Goal: Book appointment/travel/reservation

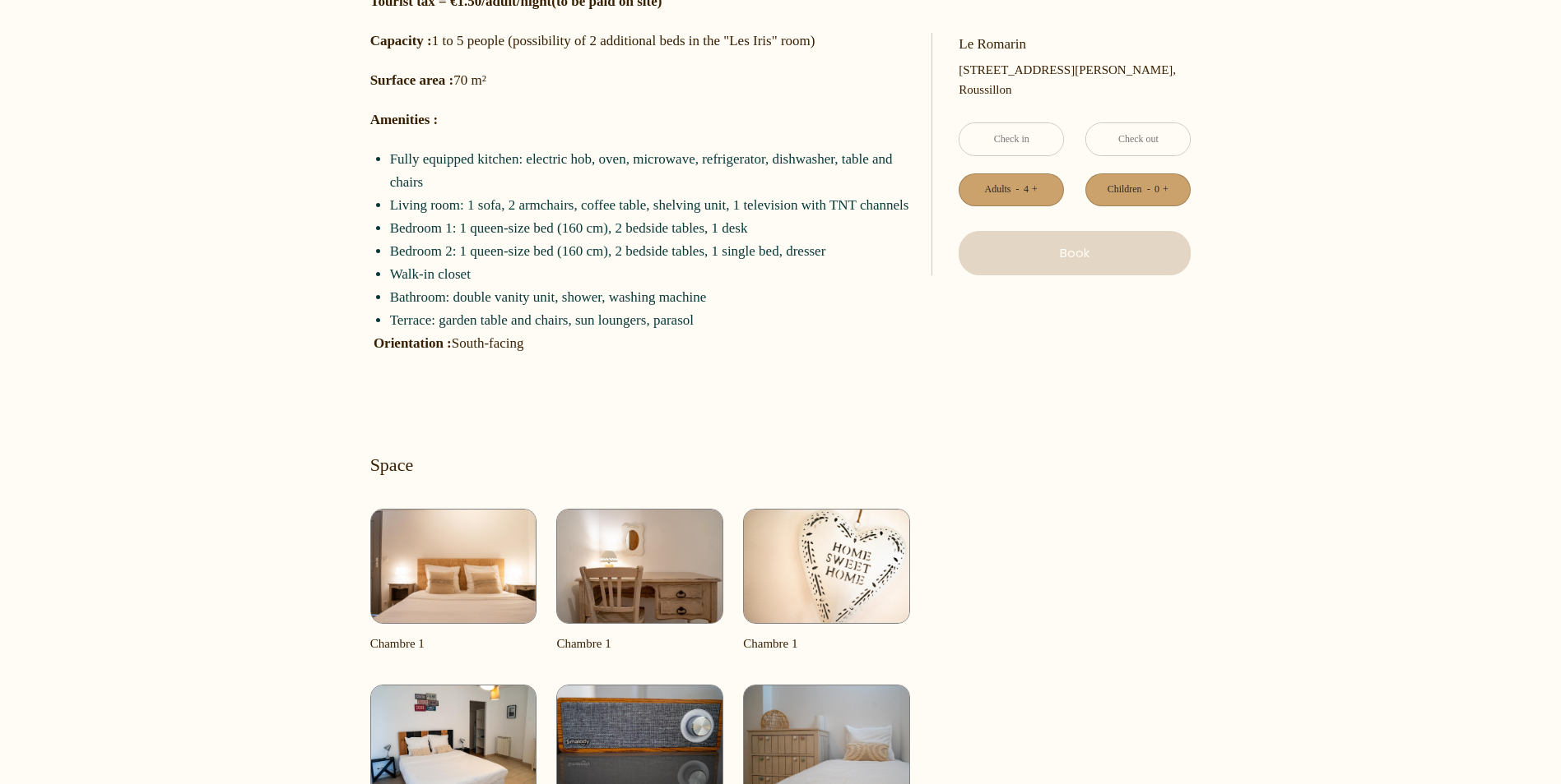
scroll to position [905, 0]
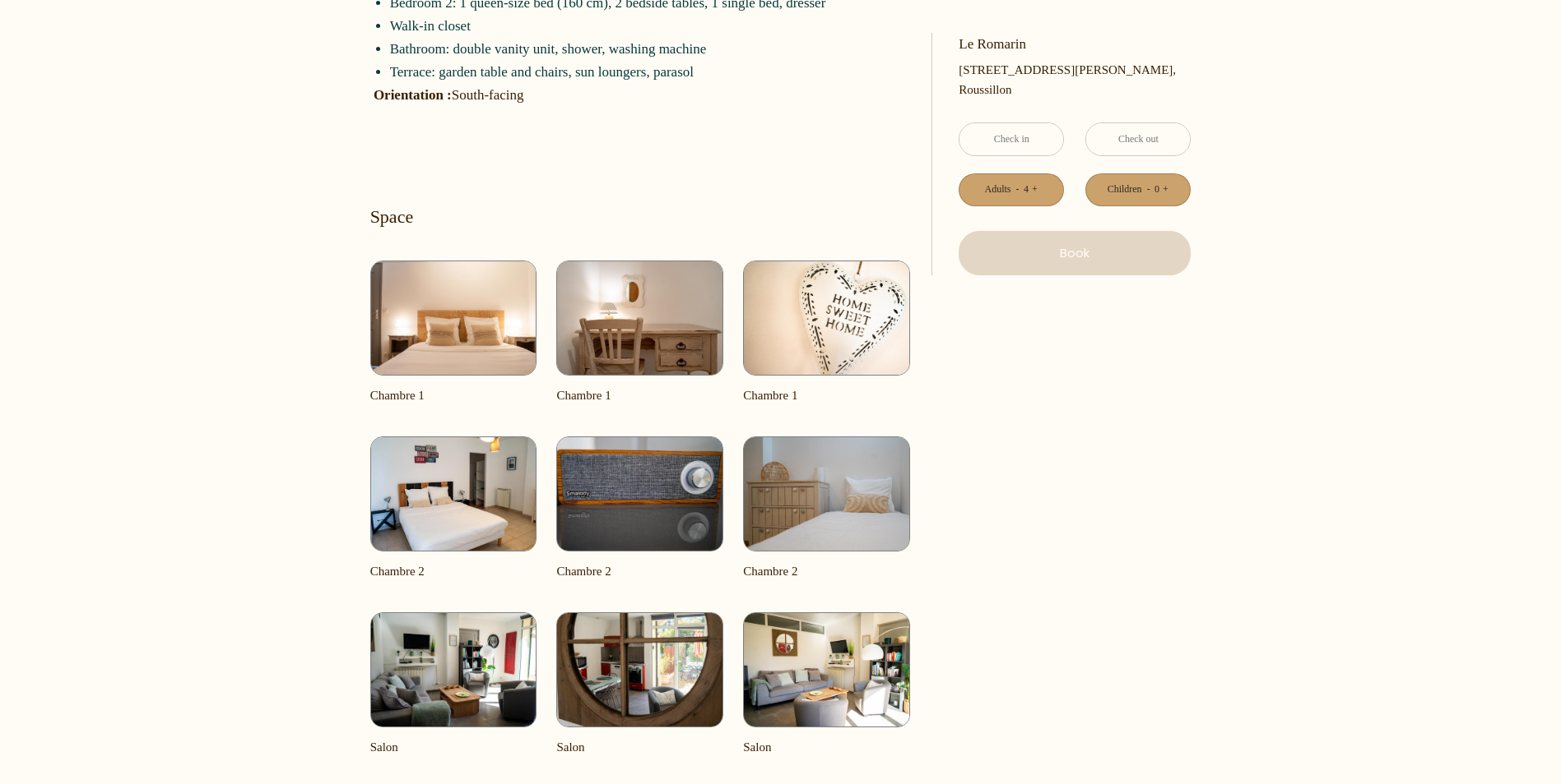
click at [460, 331] on img at bounding box center [453, 318] width 167 height 115
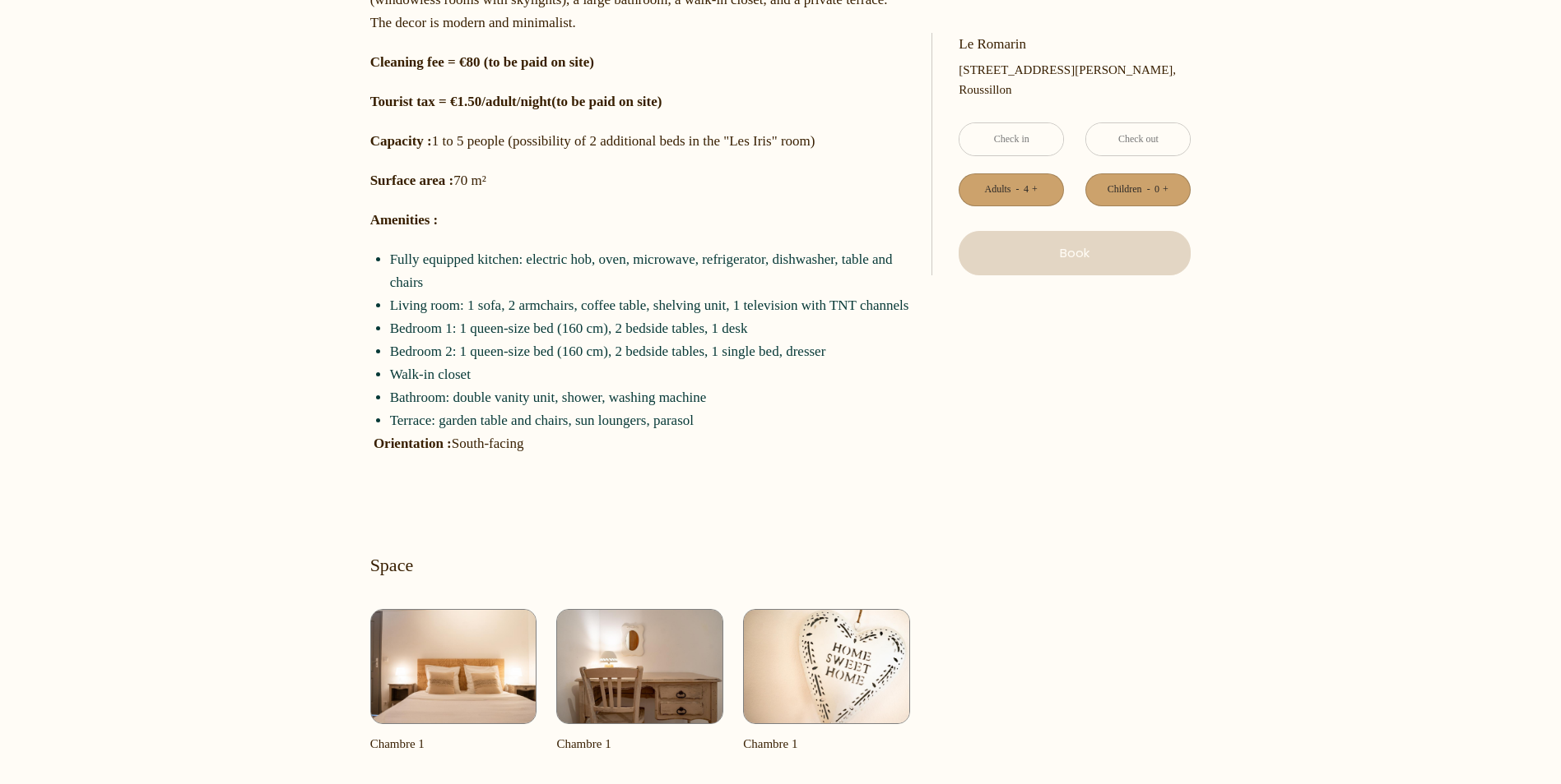
scroll to position [575, 0]
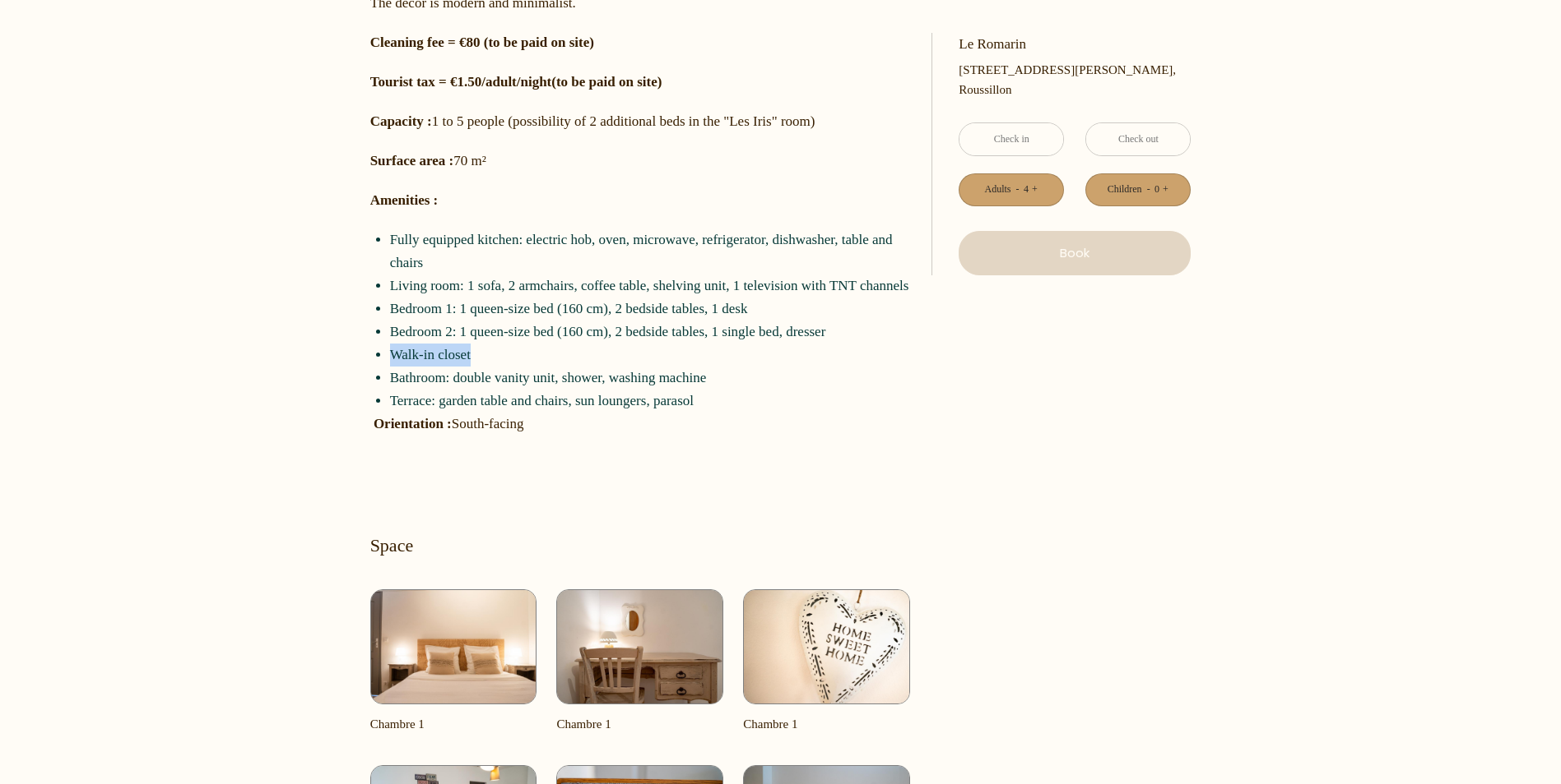
drag, startPoint x: 480, startPoint y: 359, endPoint x: 394, endPoint y: 360, distance: 86.0
click at [394, 360] on li "Walk-in closet" at bounding box center [650, 355] width 520 height 23
drag, startPoint x: 394, startPoint y: 360, endPoint x: 445, endPoint y: 353, distance: 51.5
copy li "Walk-in closet"
click at [865, 368] on li "Bathroom: double vanity unit, shower, washing machine" at bounding box center [650, 378] width 520 height 23
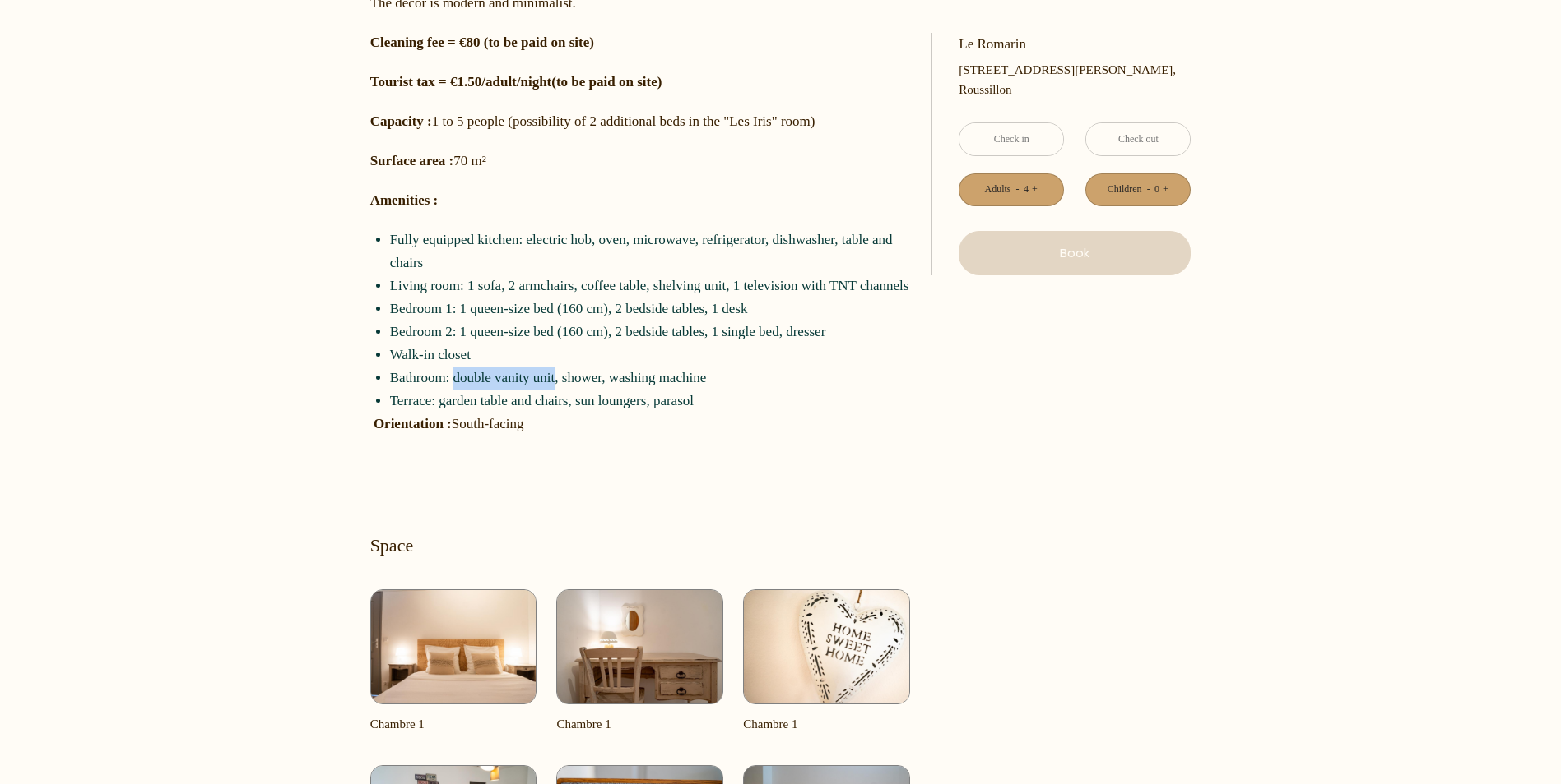
drag, startPoint x: 555, startPoint y: 375, endPoint x: 455, endPoint y: 386, distance: 100.6
click at [455, 386] on li "Bathroom: double vanity unit, shower, washing machine" at bounding box center [650, 378] width 520 height 23
drag, startPoint x: 455, startPoint y: 386, endPoint x: 489, endPoint y: 383, distance: 34.1
copy li "double vanity unit"
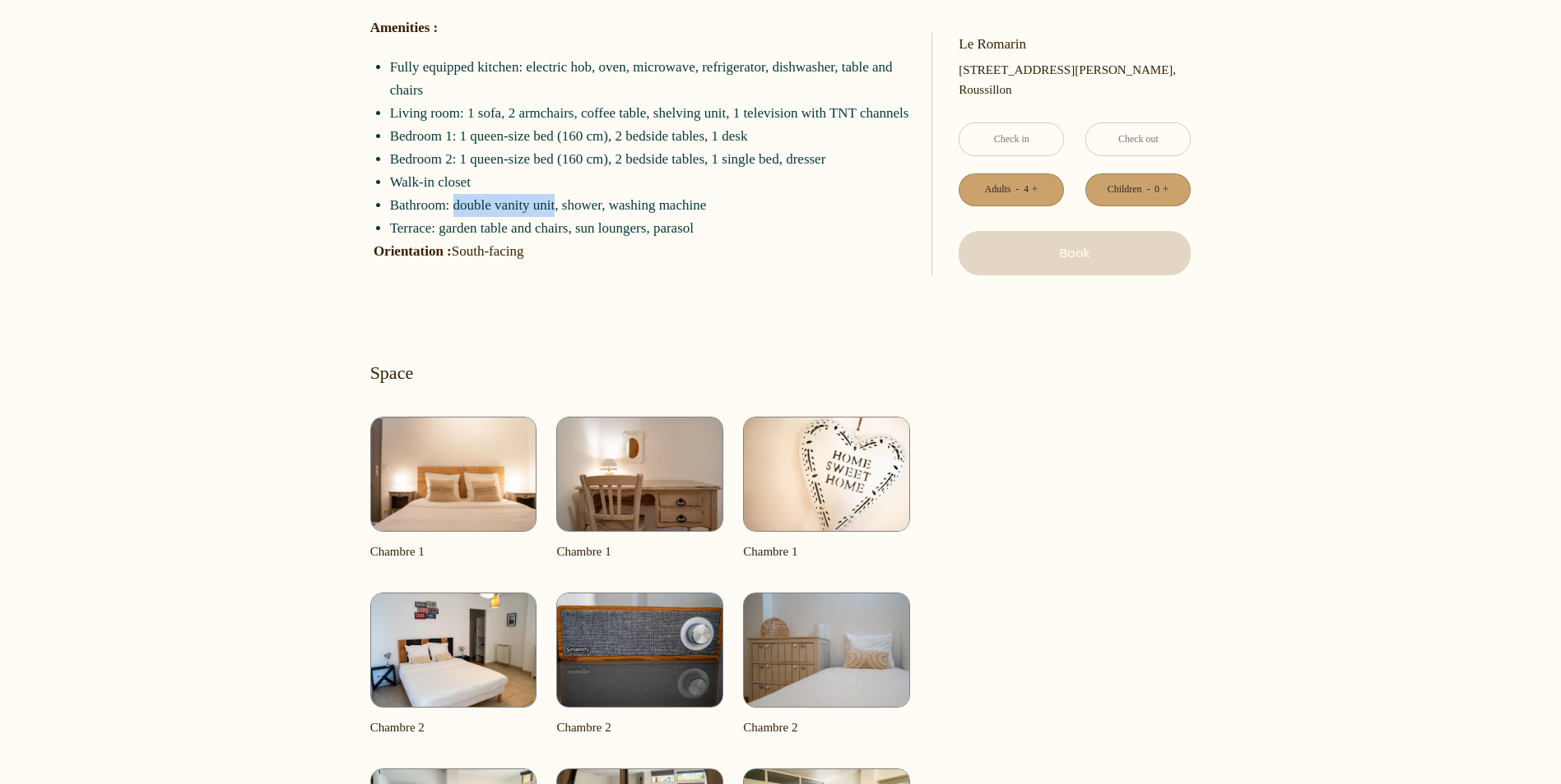
scroll to position [822, 0]
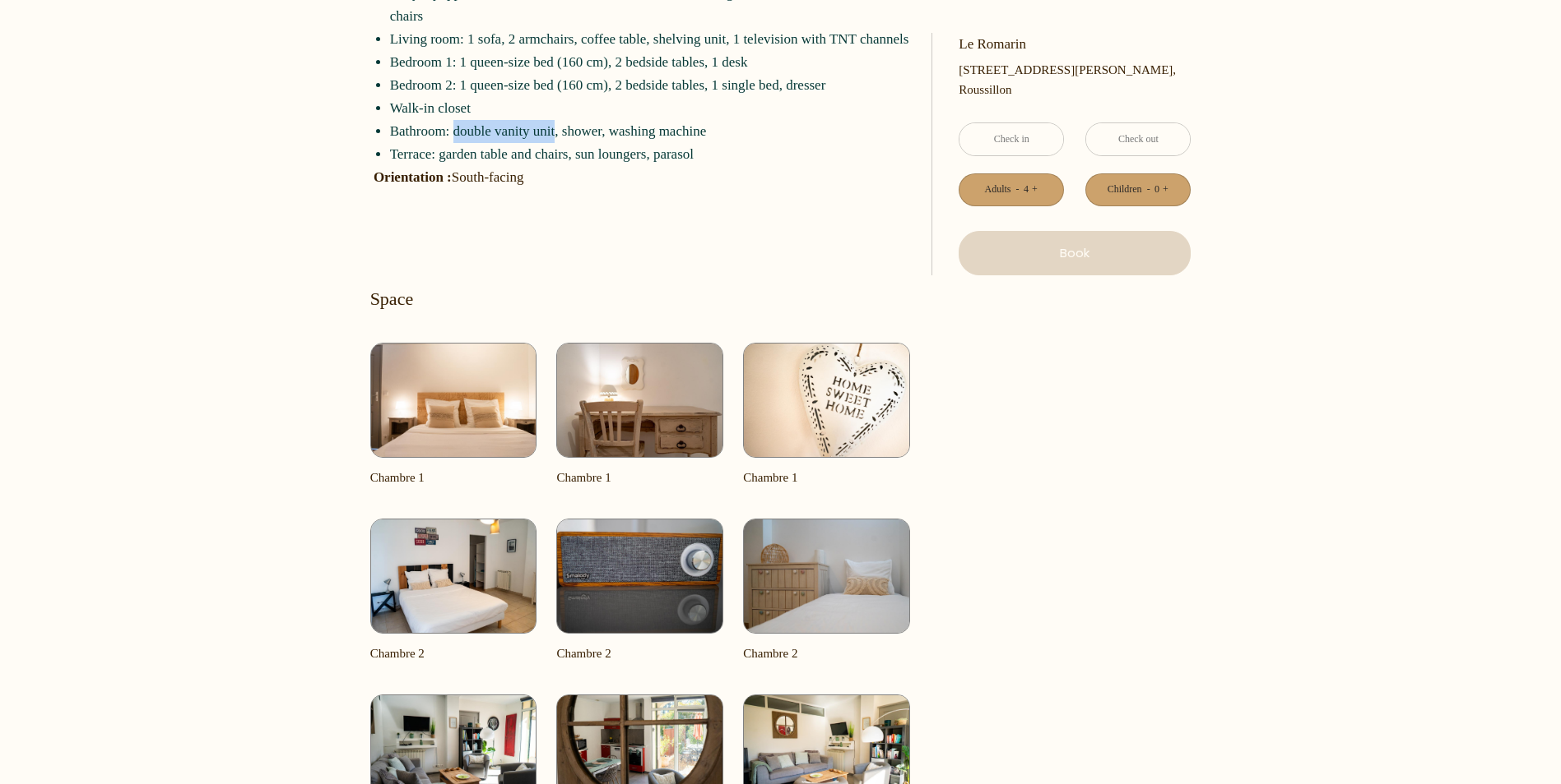
click at [446, 422] on img at bounding box center [453, 401] width 167 height 115
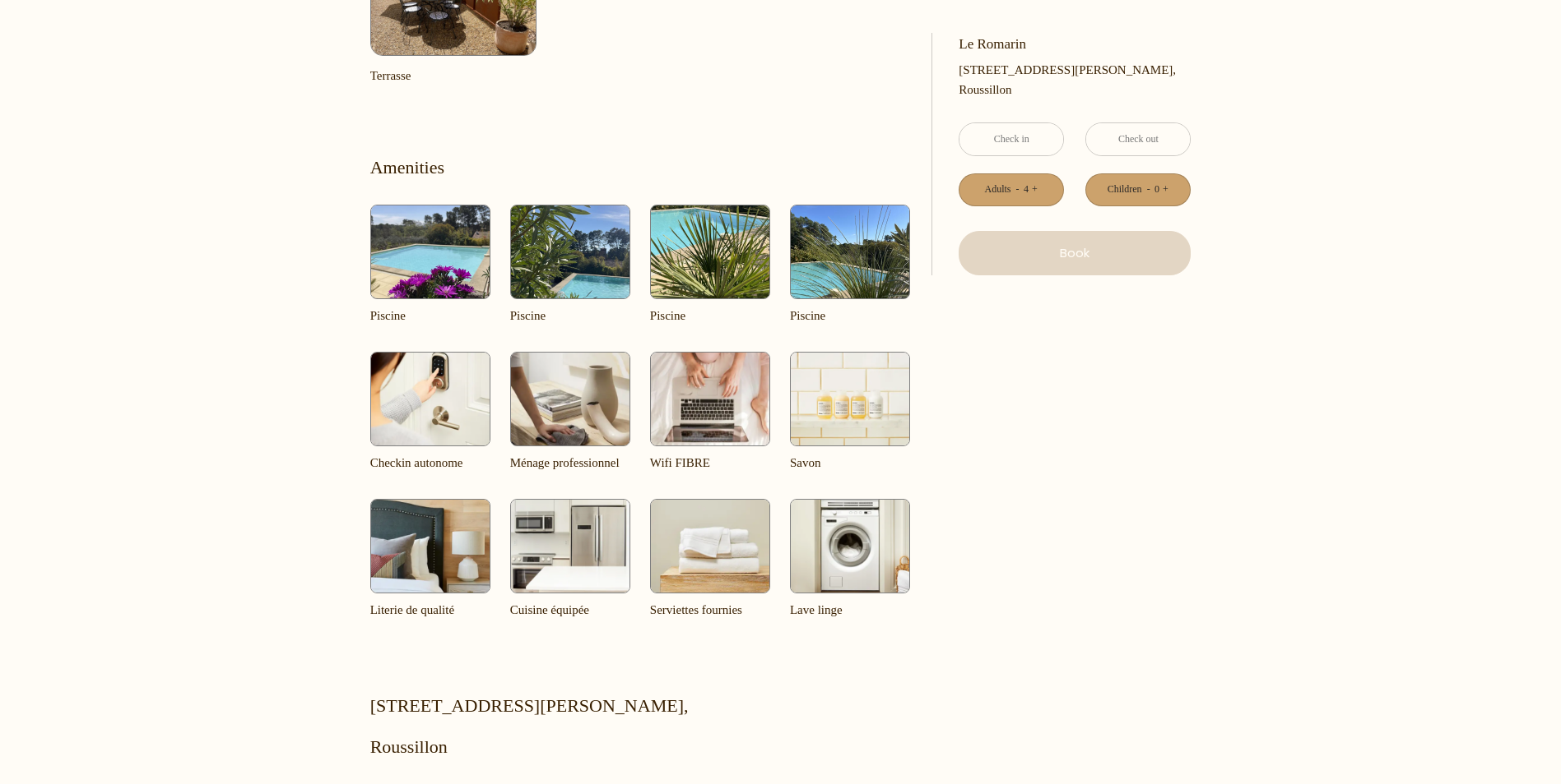
scroll to position [2138, 0]
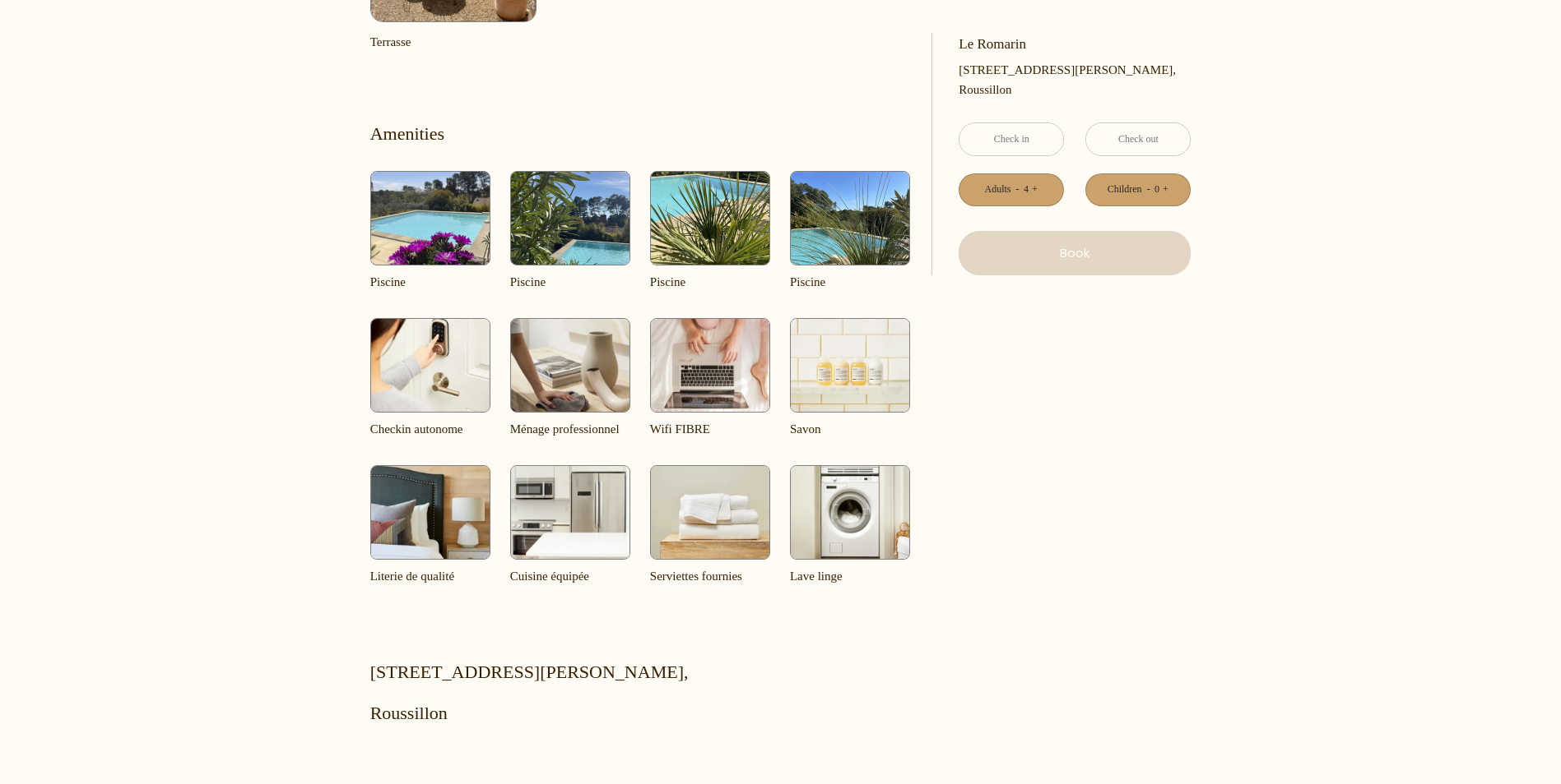
click at [412, 228] on img at bounding box center [429, 217] width 120 height 95
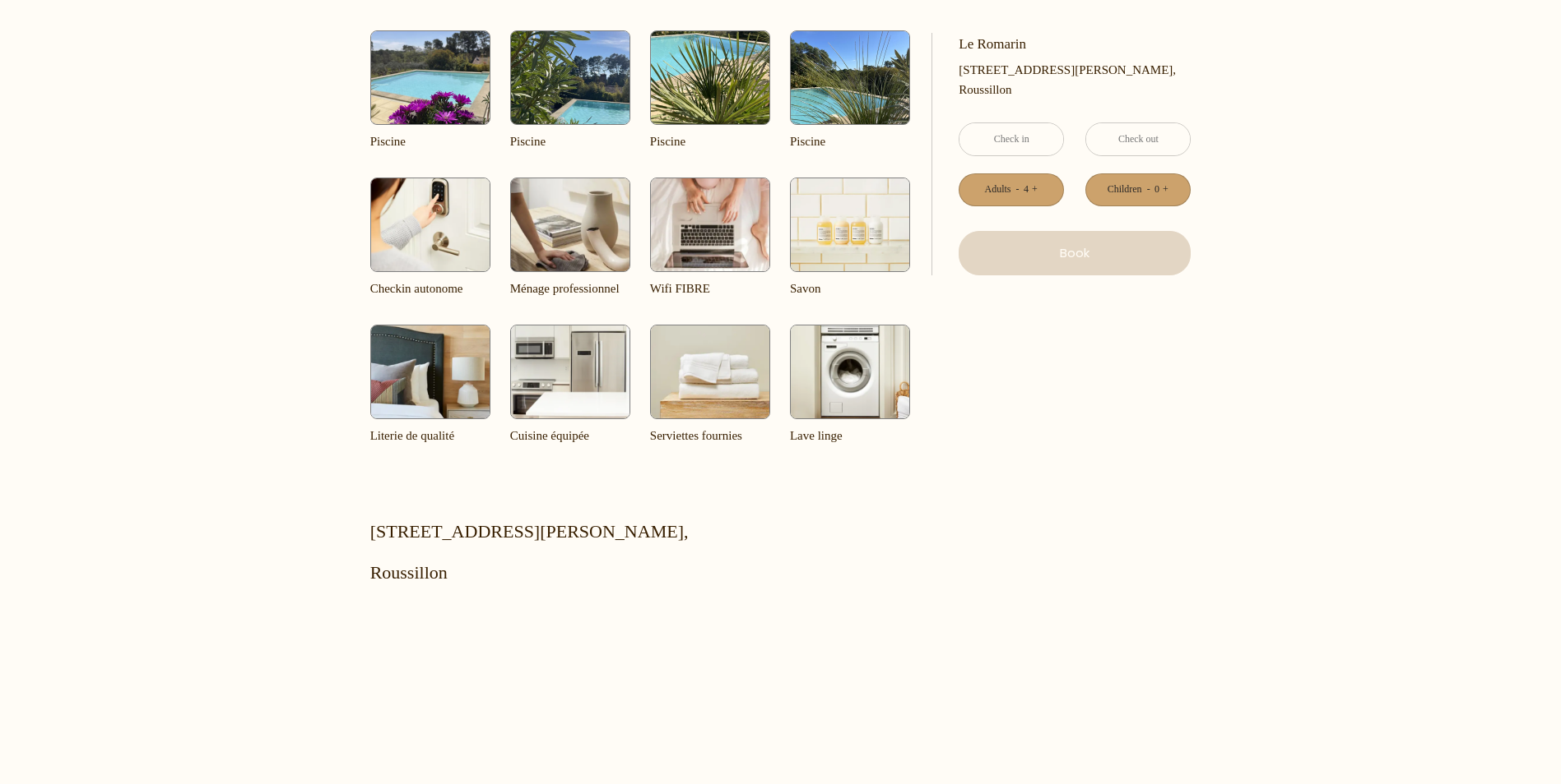
scroll to position [1984, 0]
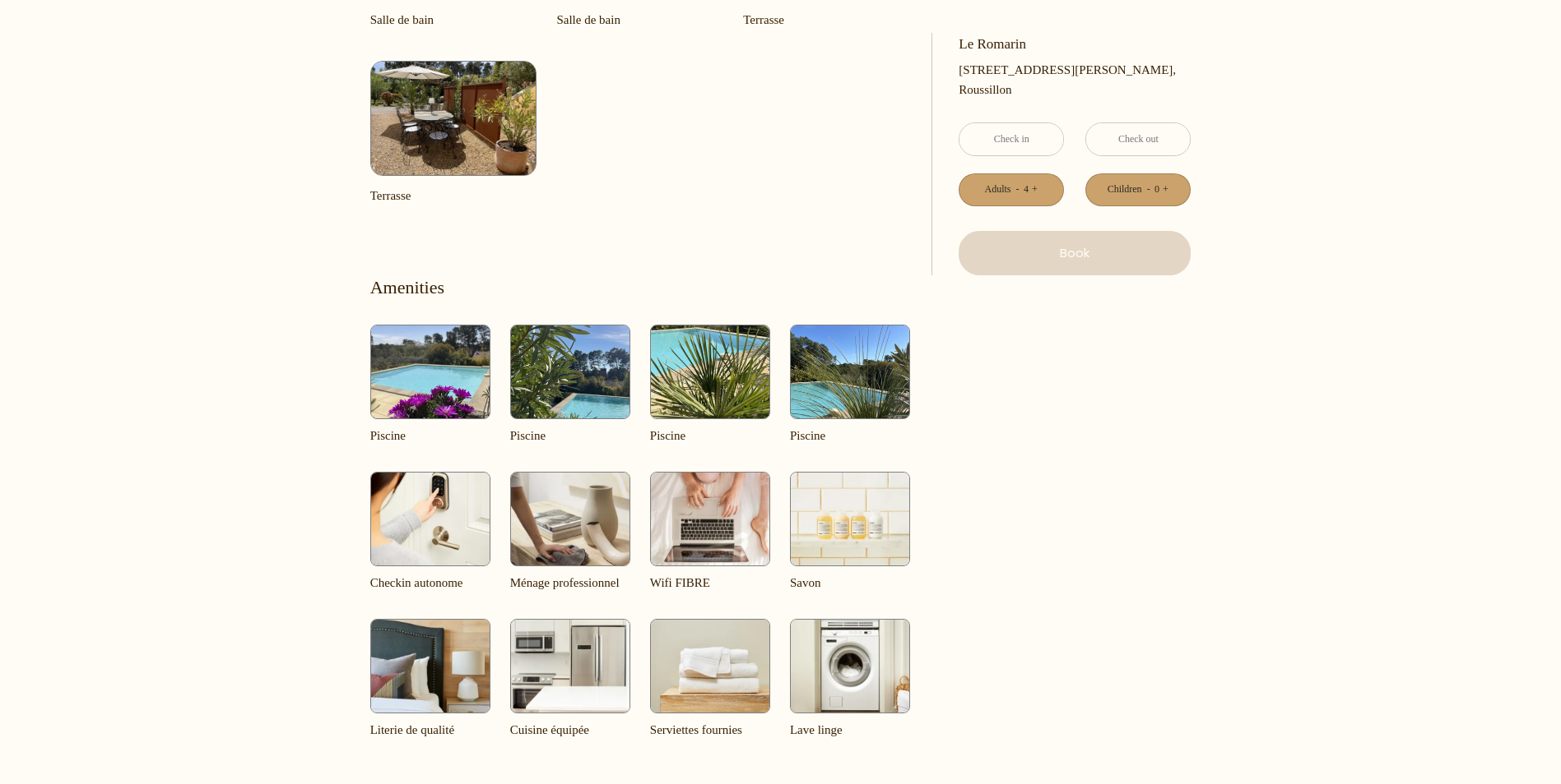
click at [481, 356] on img at bounding box center [429, 372] width 120 height 95
click at [444, 371] on img at bounding box center [429, 372] width 120 height 95
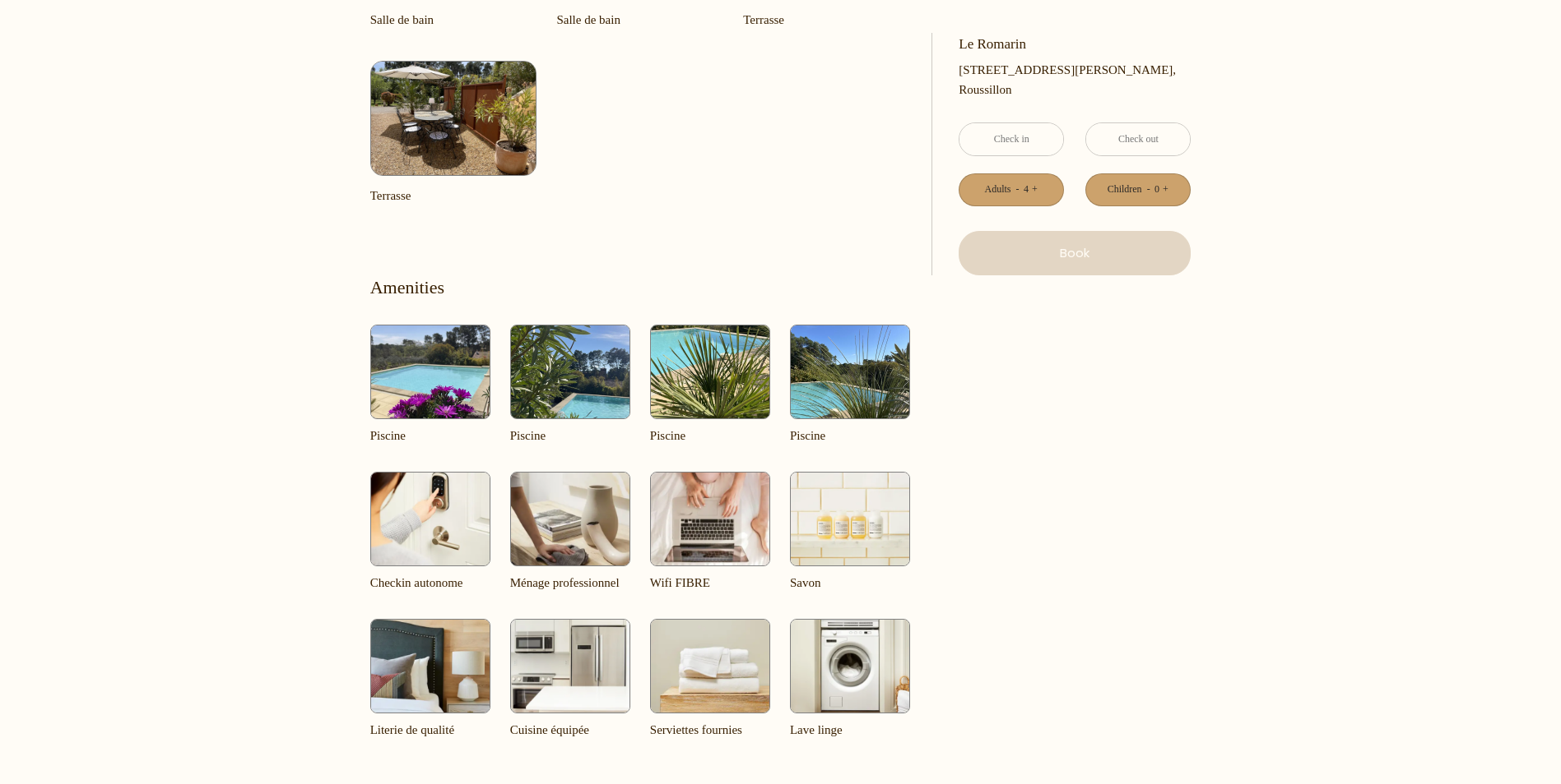
click at [444, 371] on img at bounding box center [429, 372] width 120 height 95
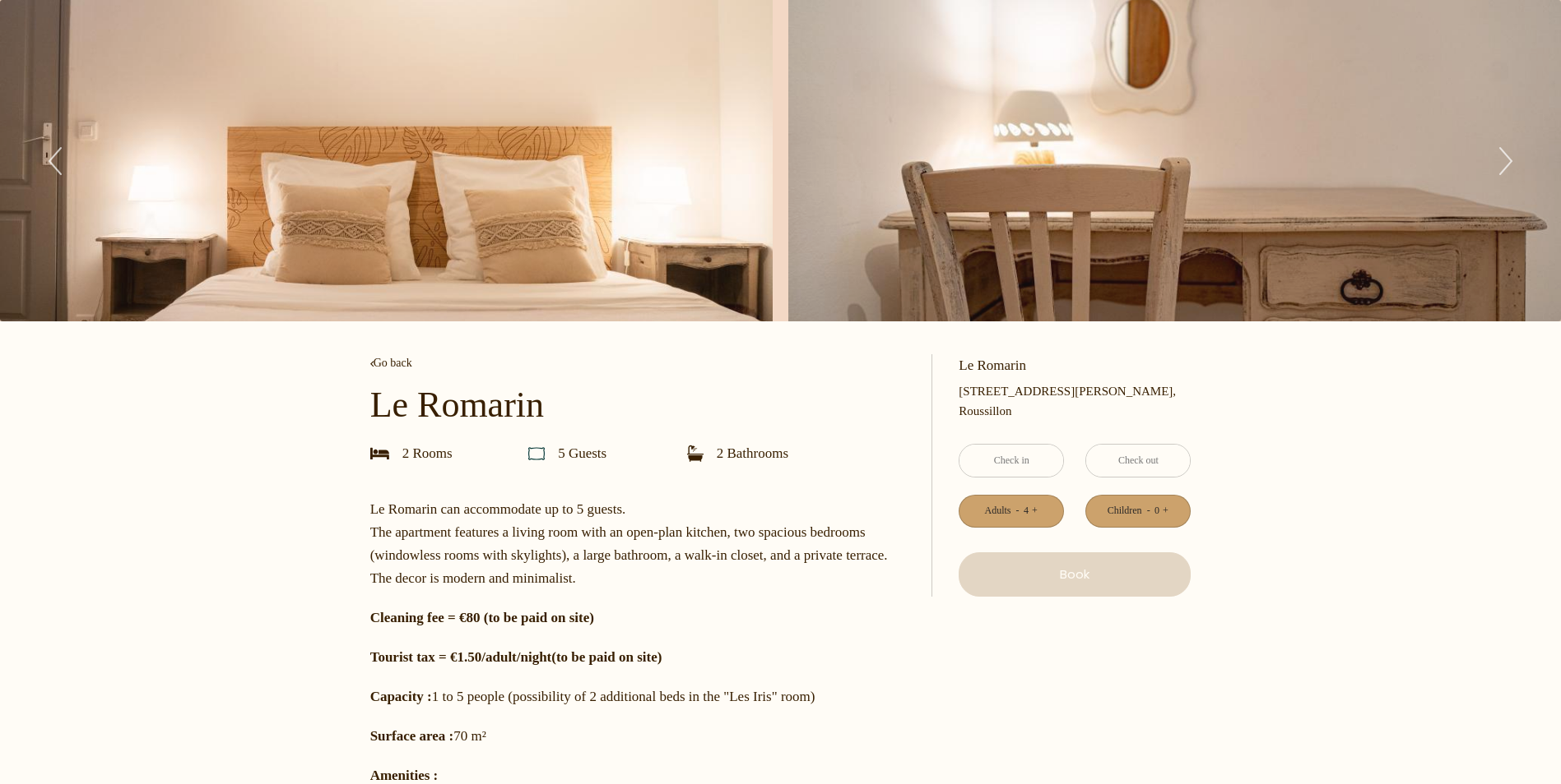
scroll to position [1, 0]
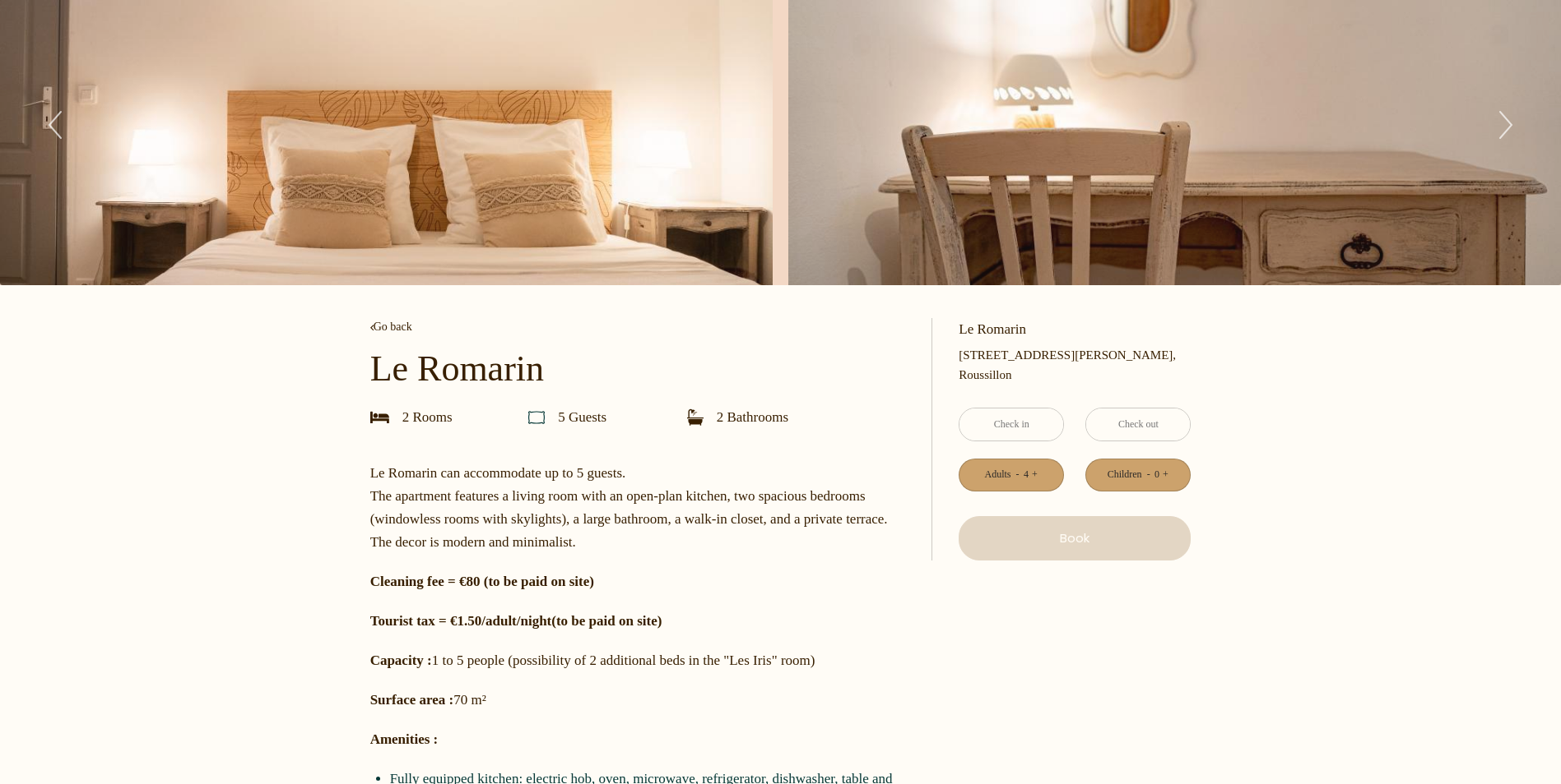
scroll to position [0, 0]
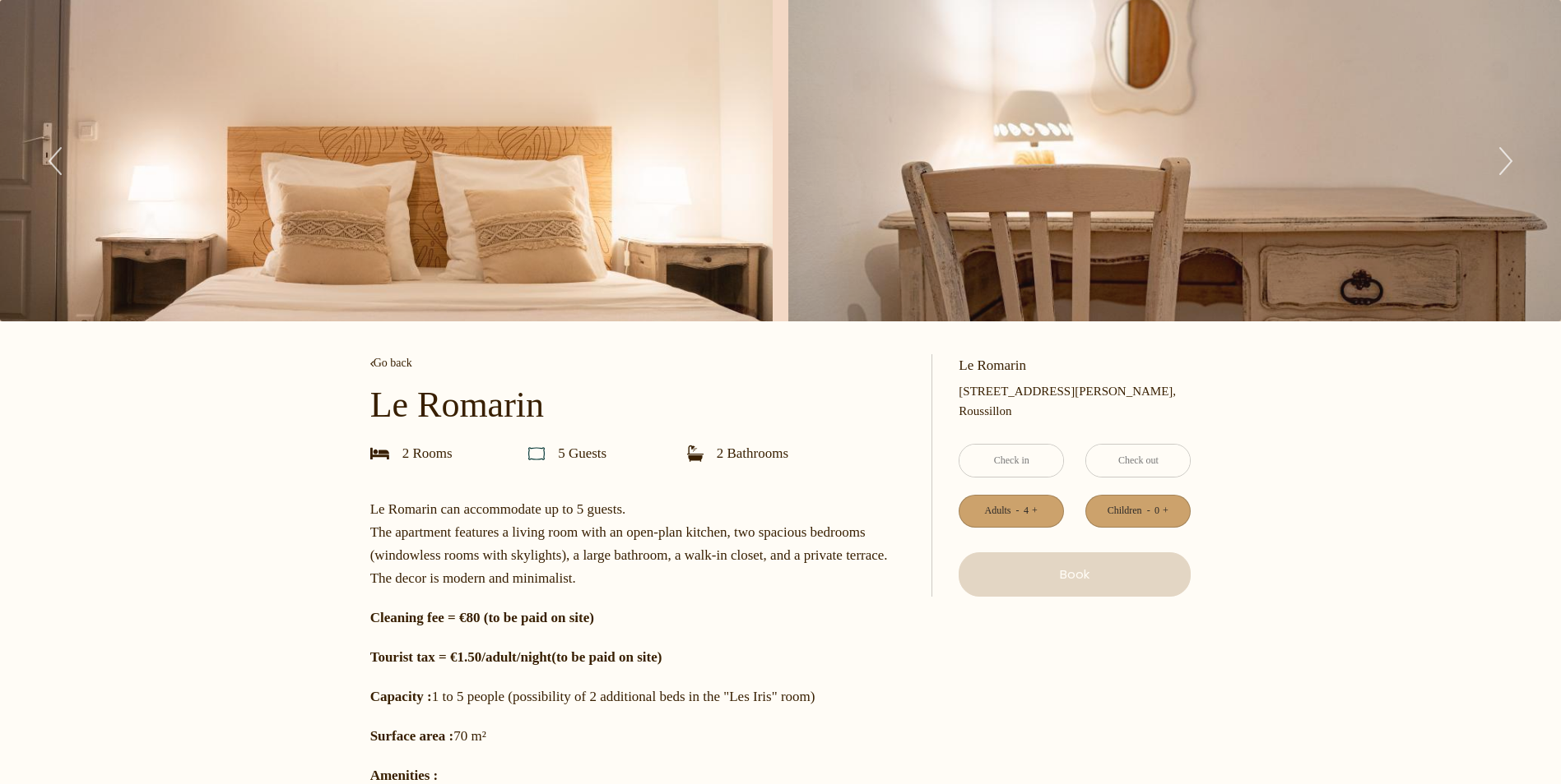
click at [1004, 451] on input "text" at bounding box center [1011, 460] width 103 height 32
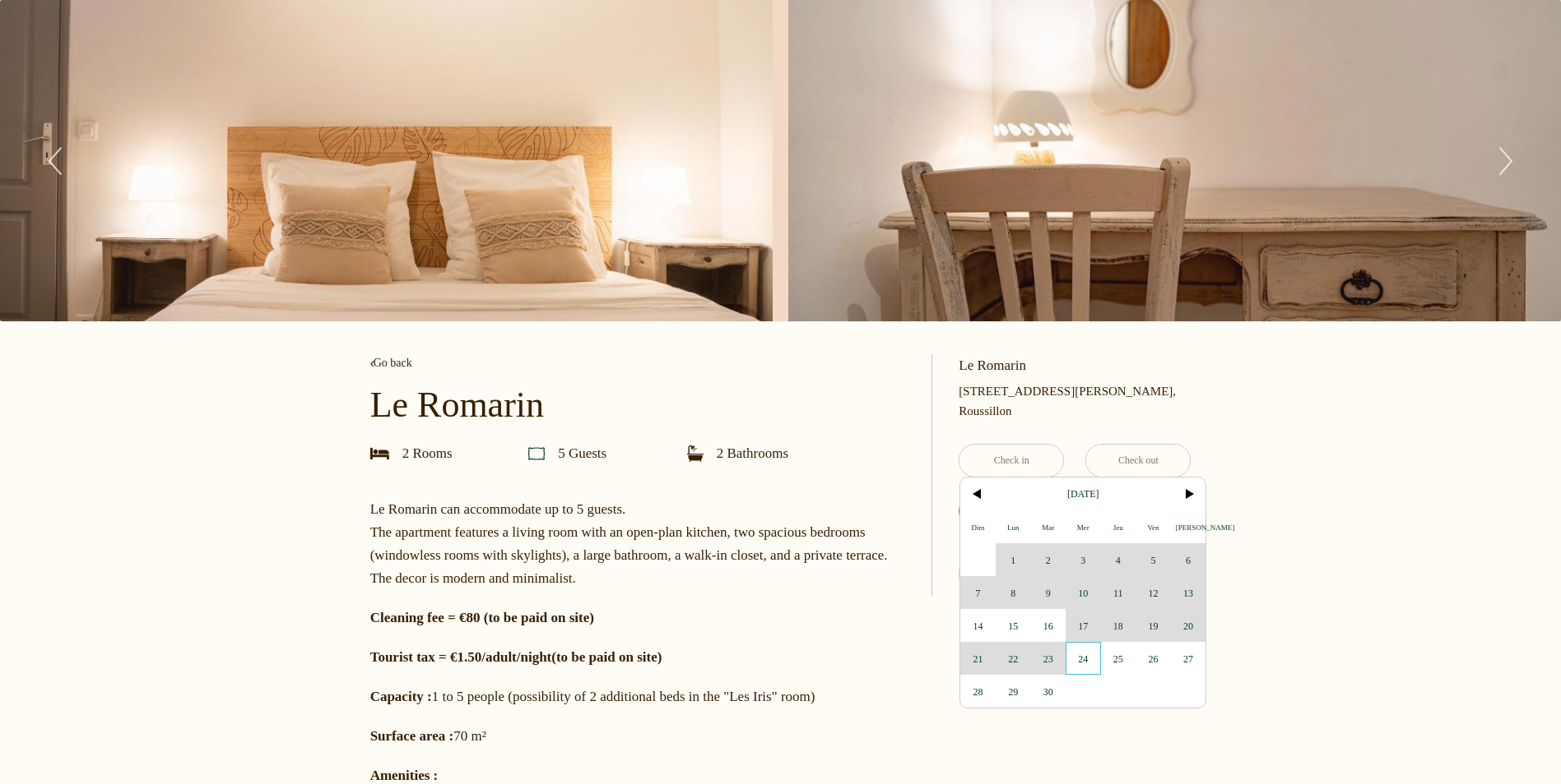
click at [1086, 659] on span "24" at bounding box center [1083, 659] width 35 height 33
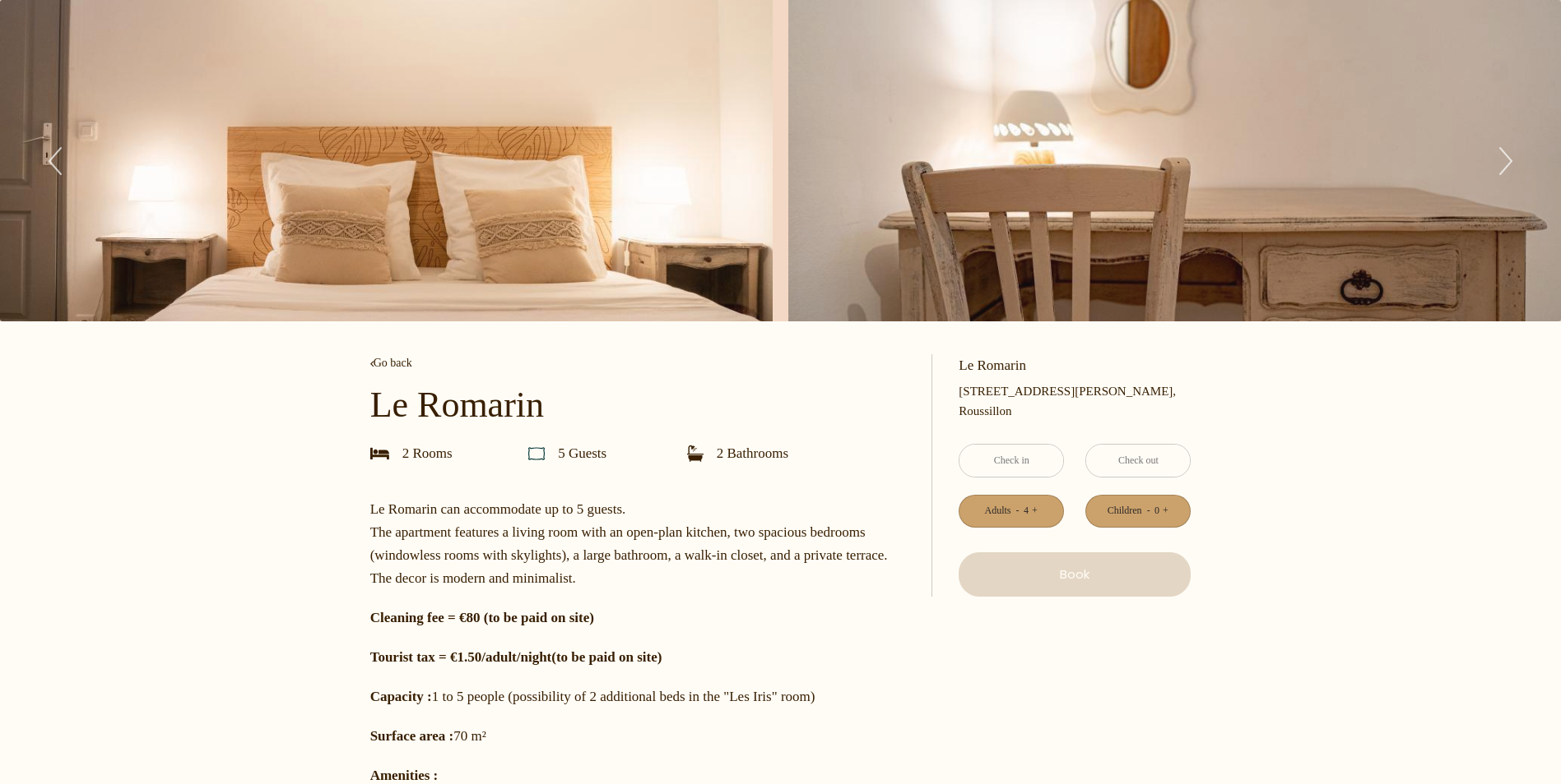
type input "Mer [DATE]"
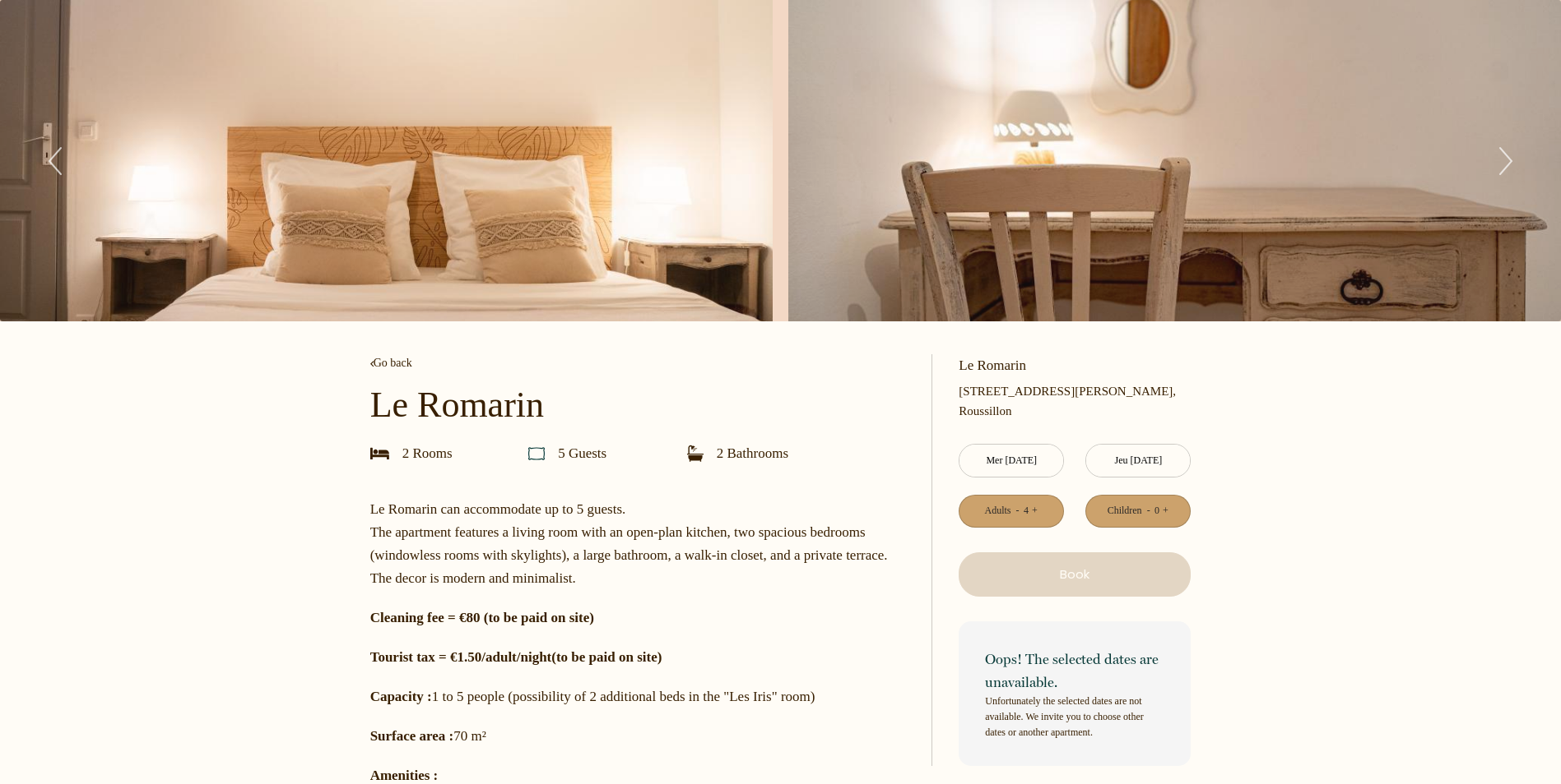
click at [1138, 456] on input "Jeu [DATE]" at bounding box center [1138, 460] width 103 height 32
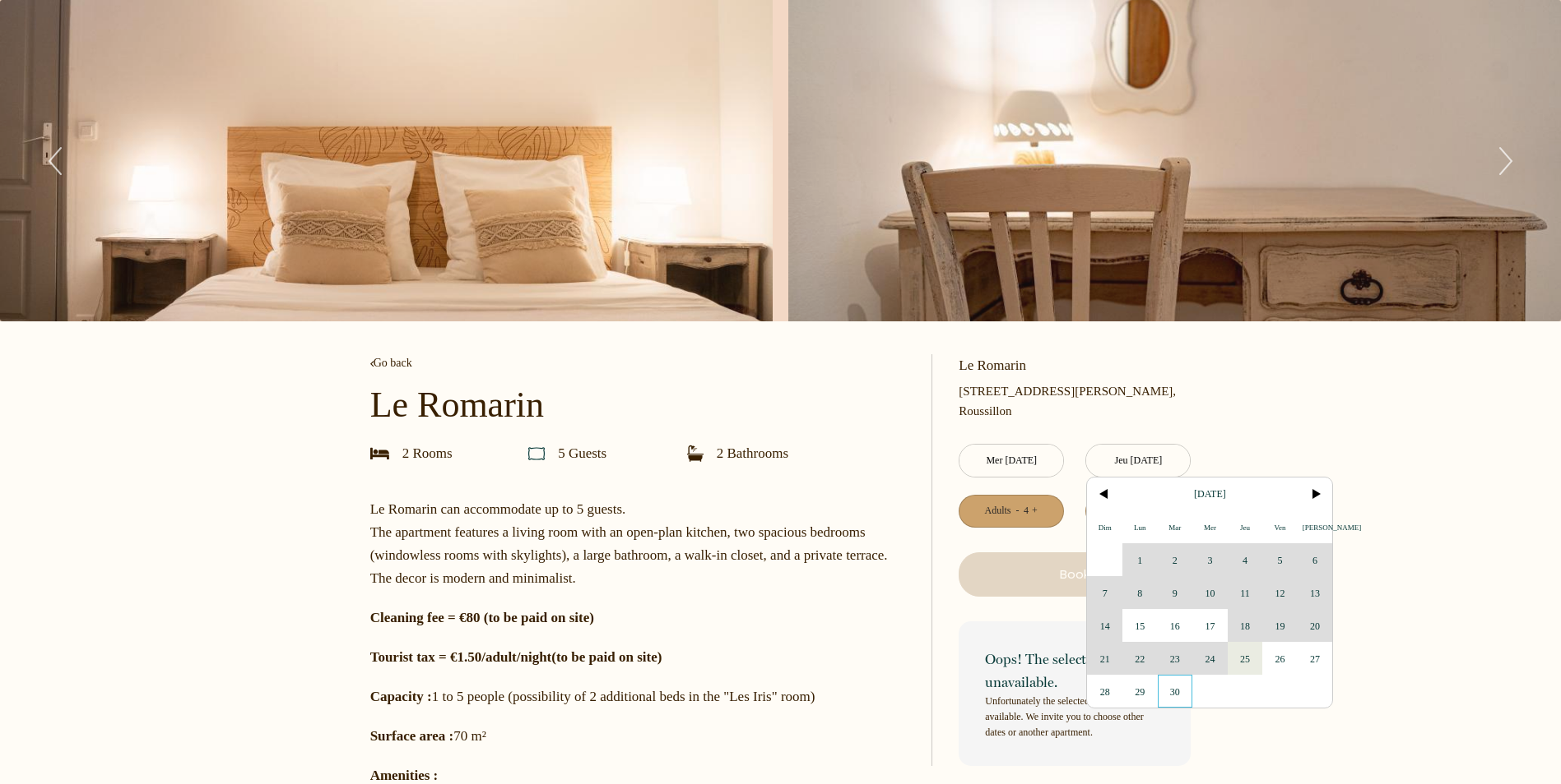
click at [1174, 695] on span "30" at bounding box center [1176, 691] width 35 height 33
type input "Mar [DATE]"
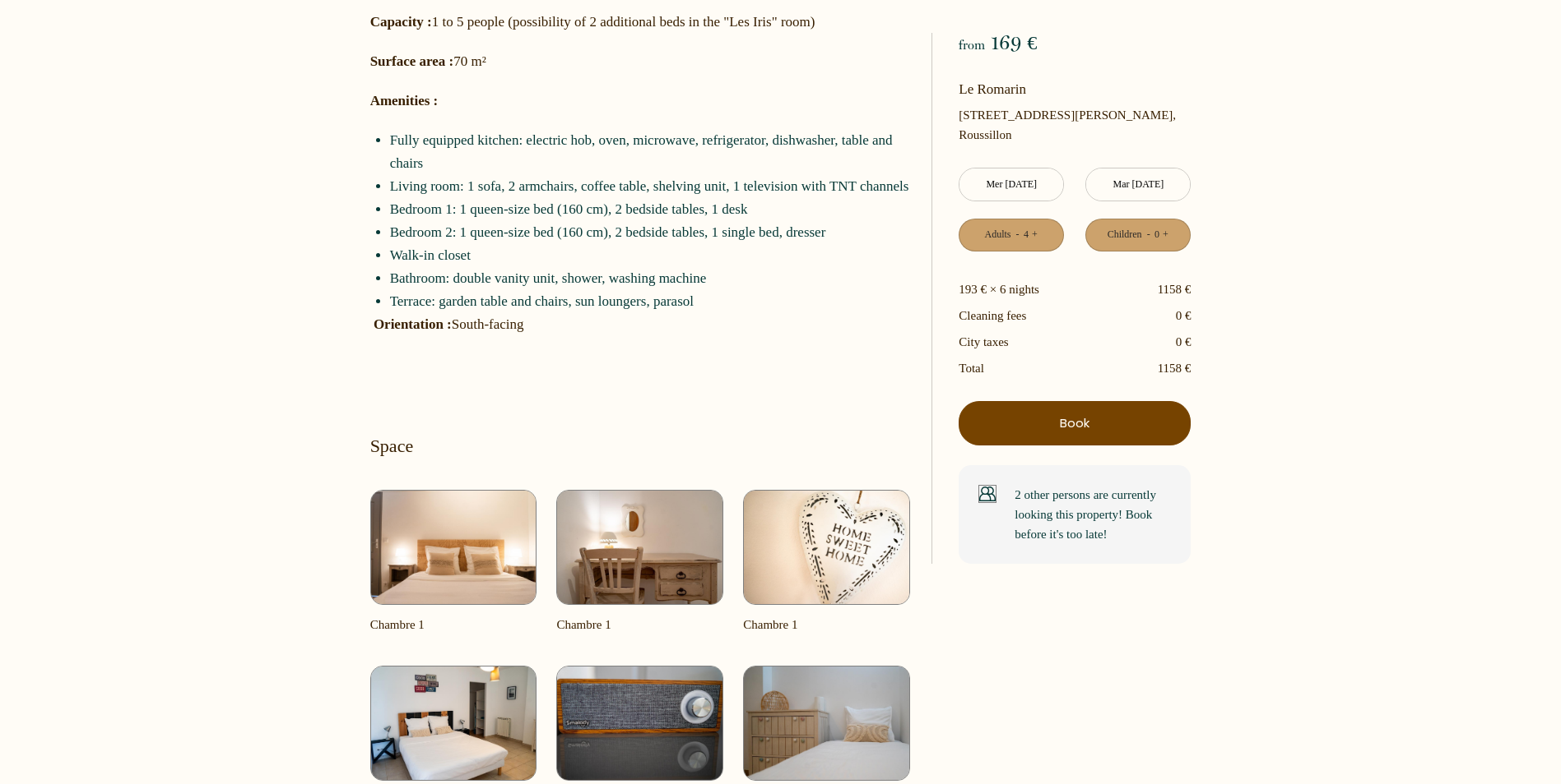
scroll to position [987, 0]
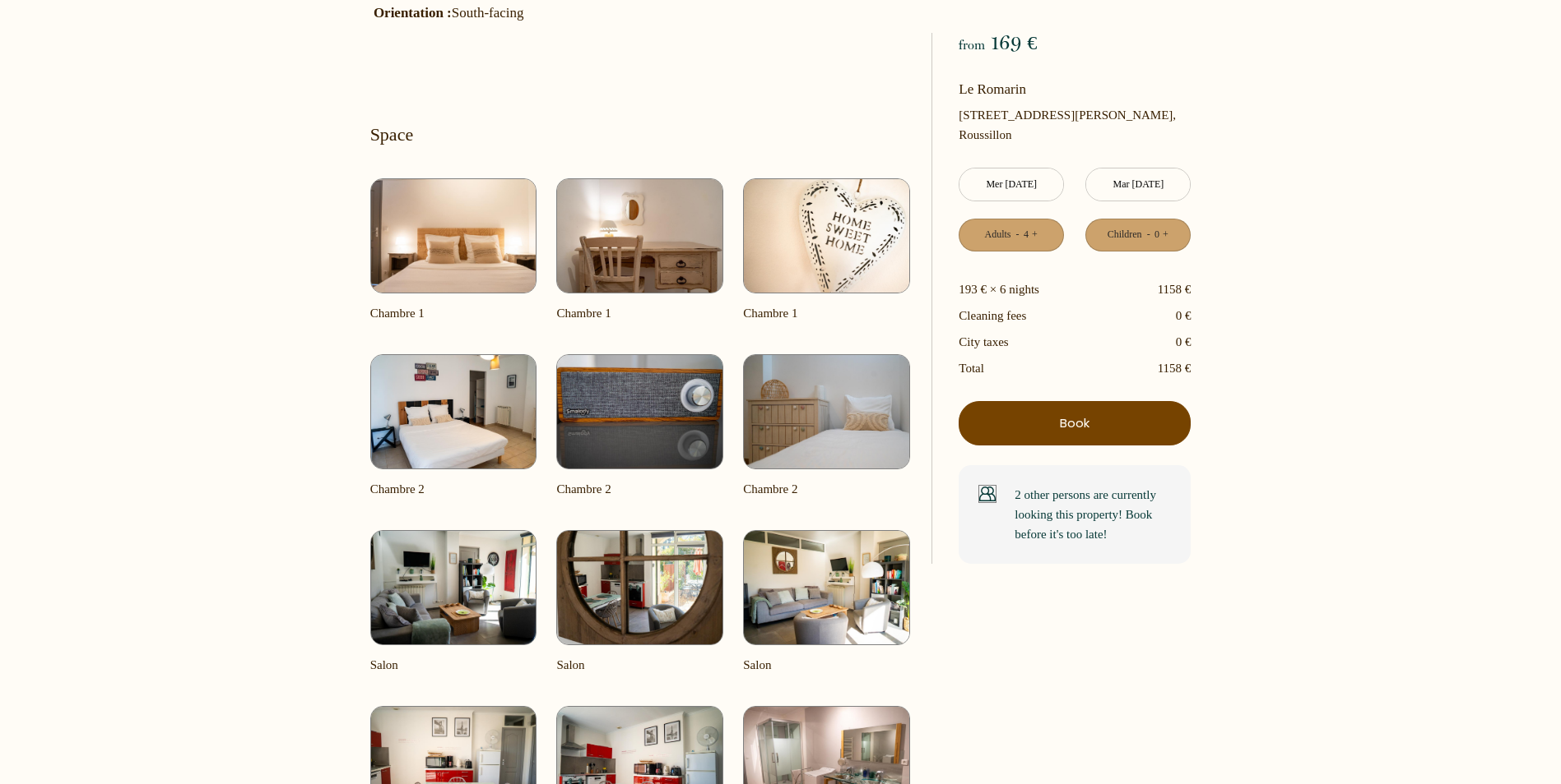
click at [441, 212] on img at bounding box center [453, 236] width 167 height 115
click at [443, 234] on img at bounding box center [453, 236] width 167 height 115
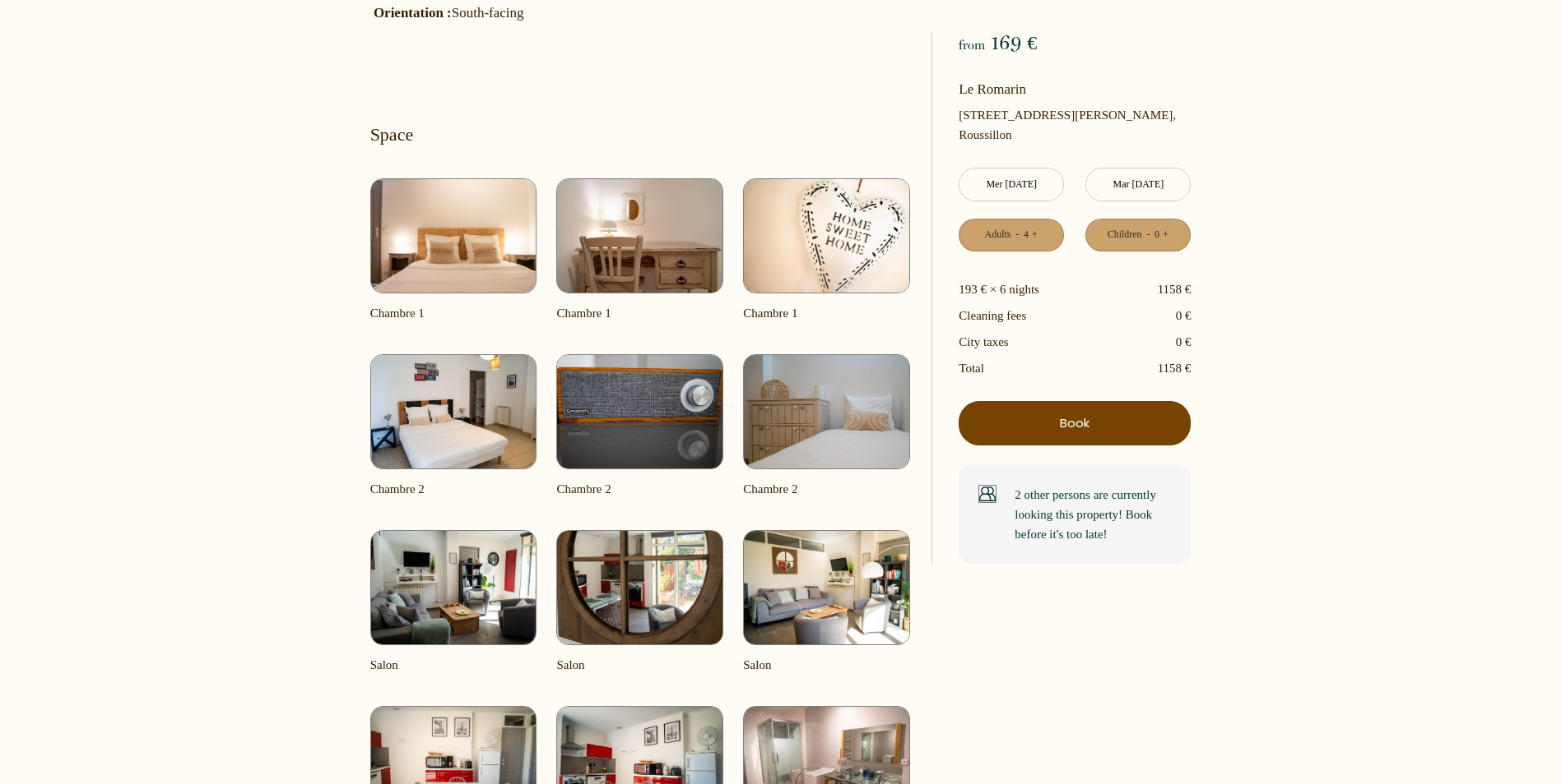
click at [443, 234] on img at bounding box center [453, 236] width 167 height 115
click at [476, 433] on img at bounding box center [453, 412] width 167 height 115
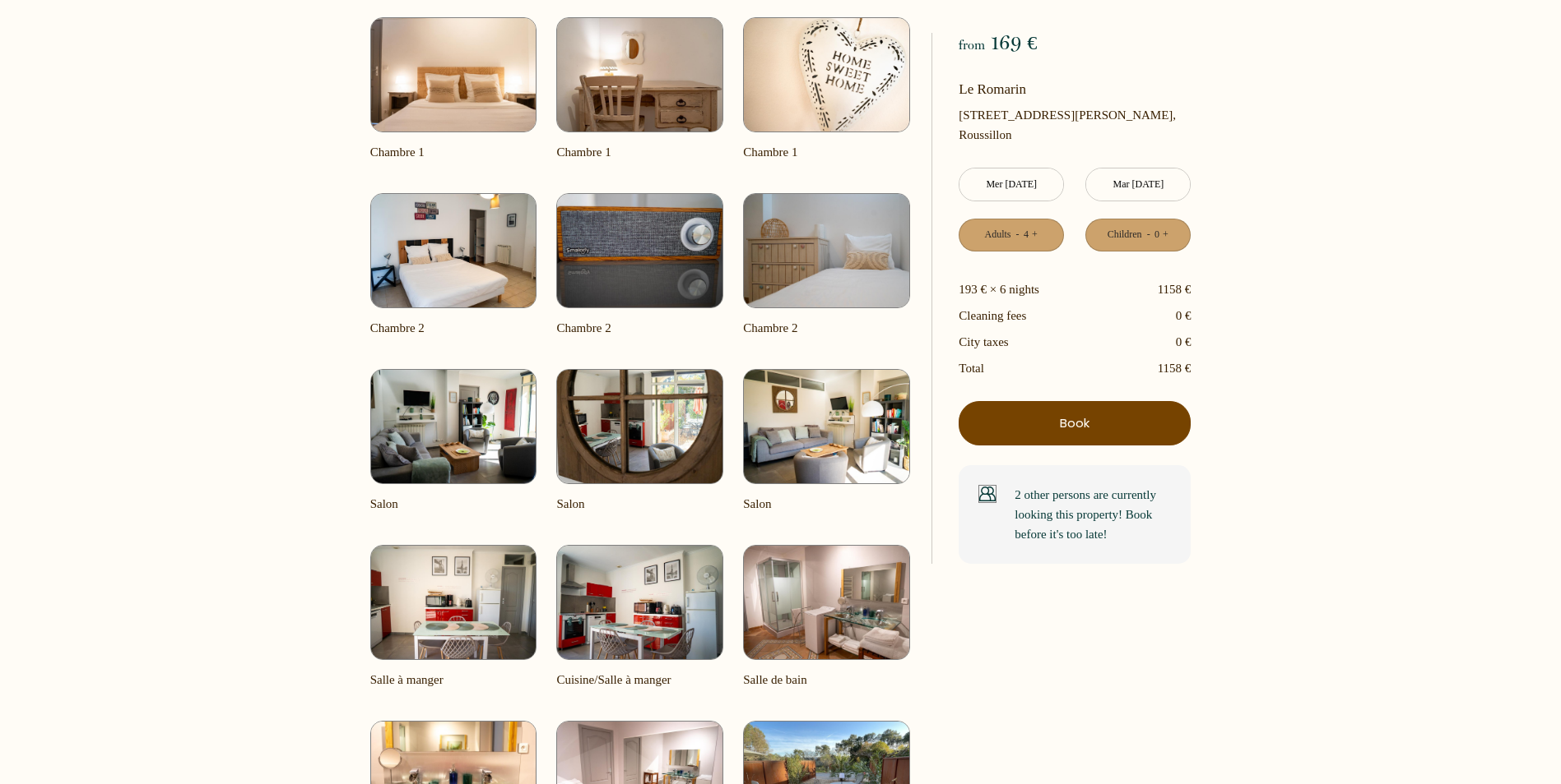
scroll to position [1152, 0]
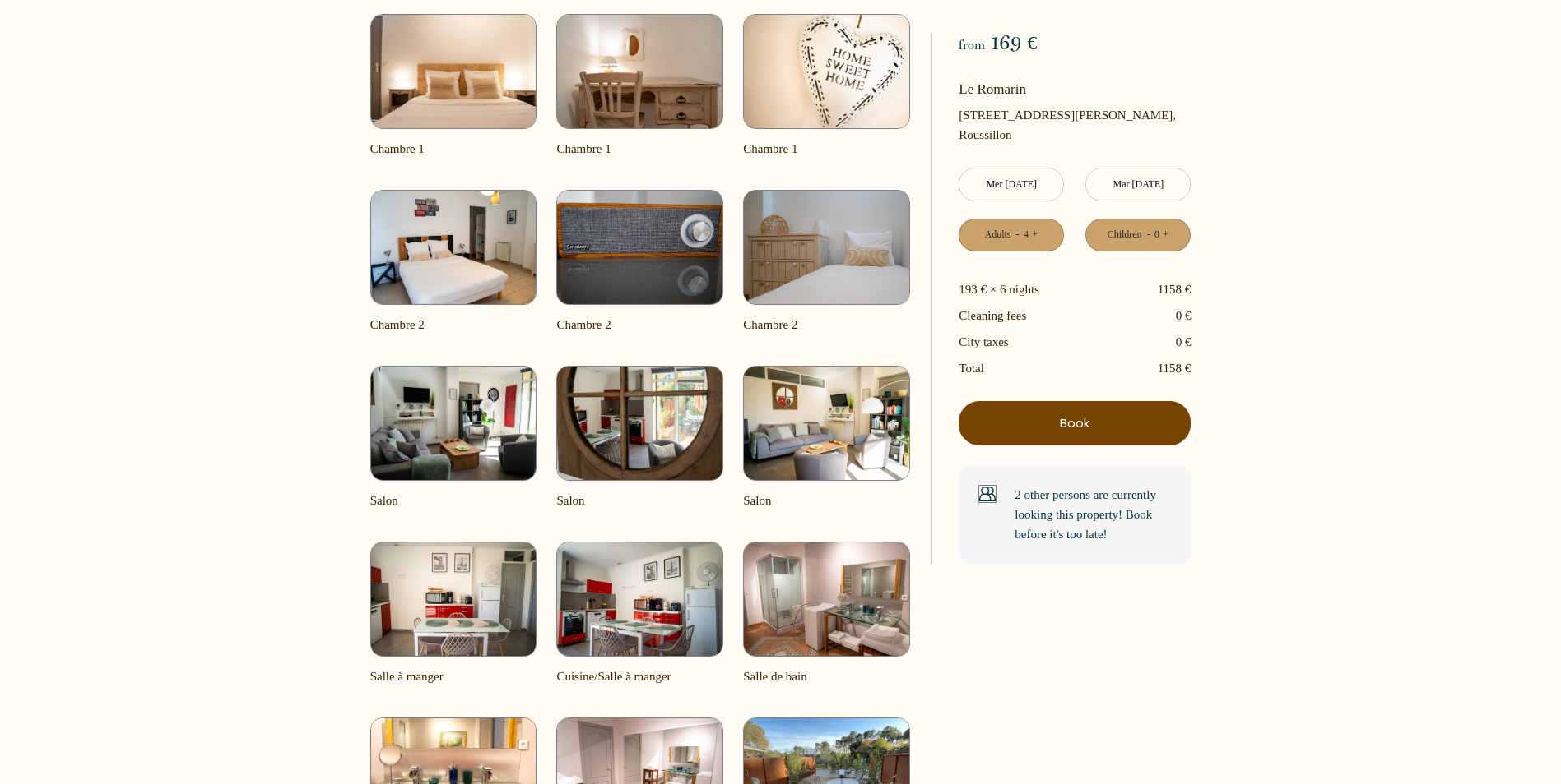
click at [463, 116] on img at bounding box center [453, 71] width 167 height 115
drag, startPoint x: 463, startPoint y: 116, endPoint x: 464, endPoint y: 128, distance: 12.0
click at [462, 116] on img at bounding box center [453, 71] width 167 height 115
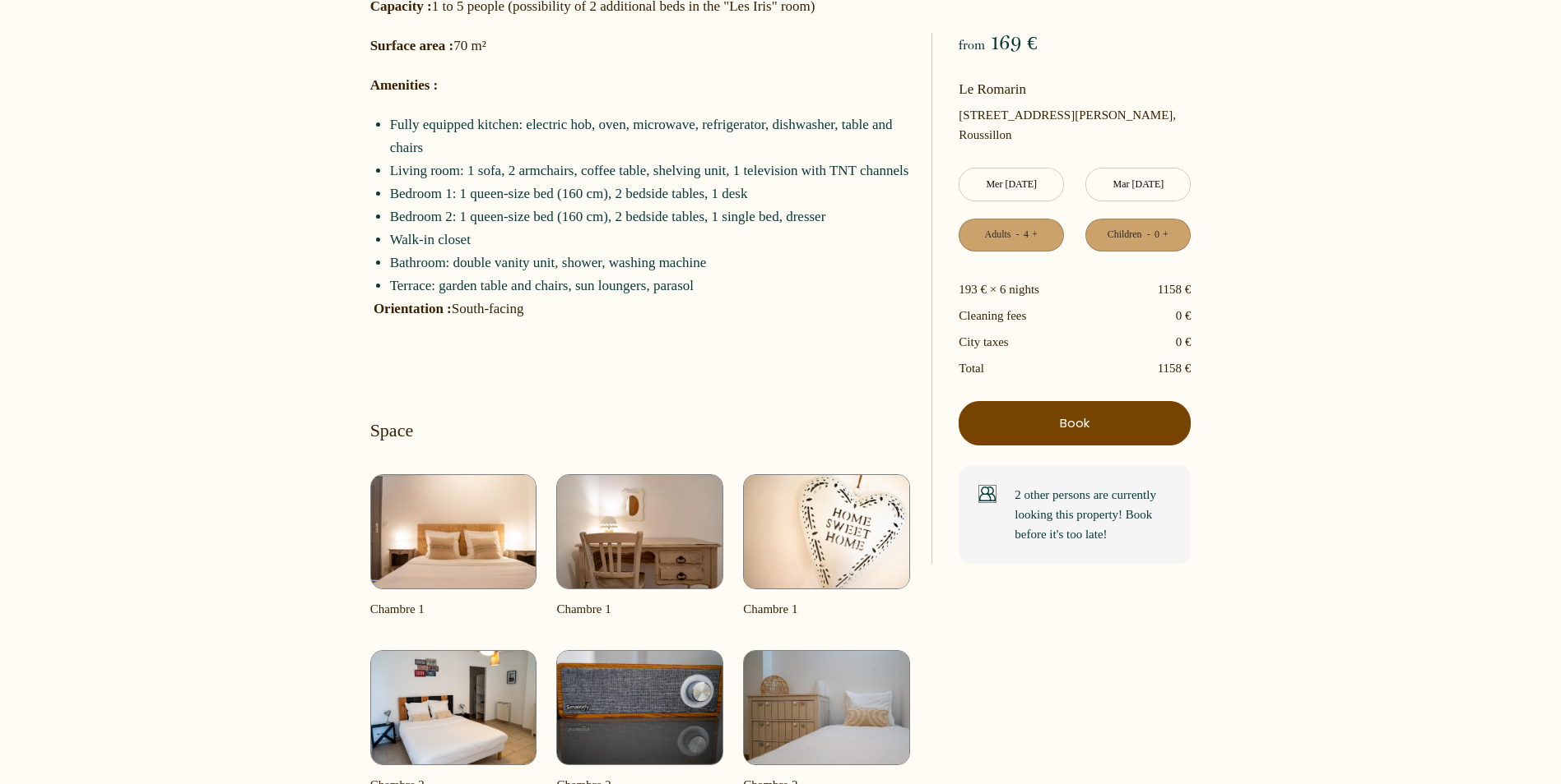
scroll to position [905, 0]
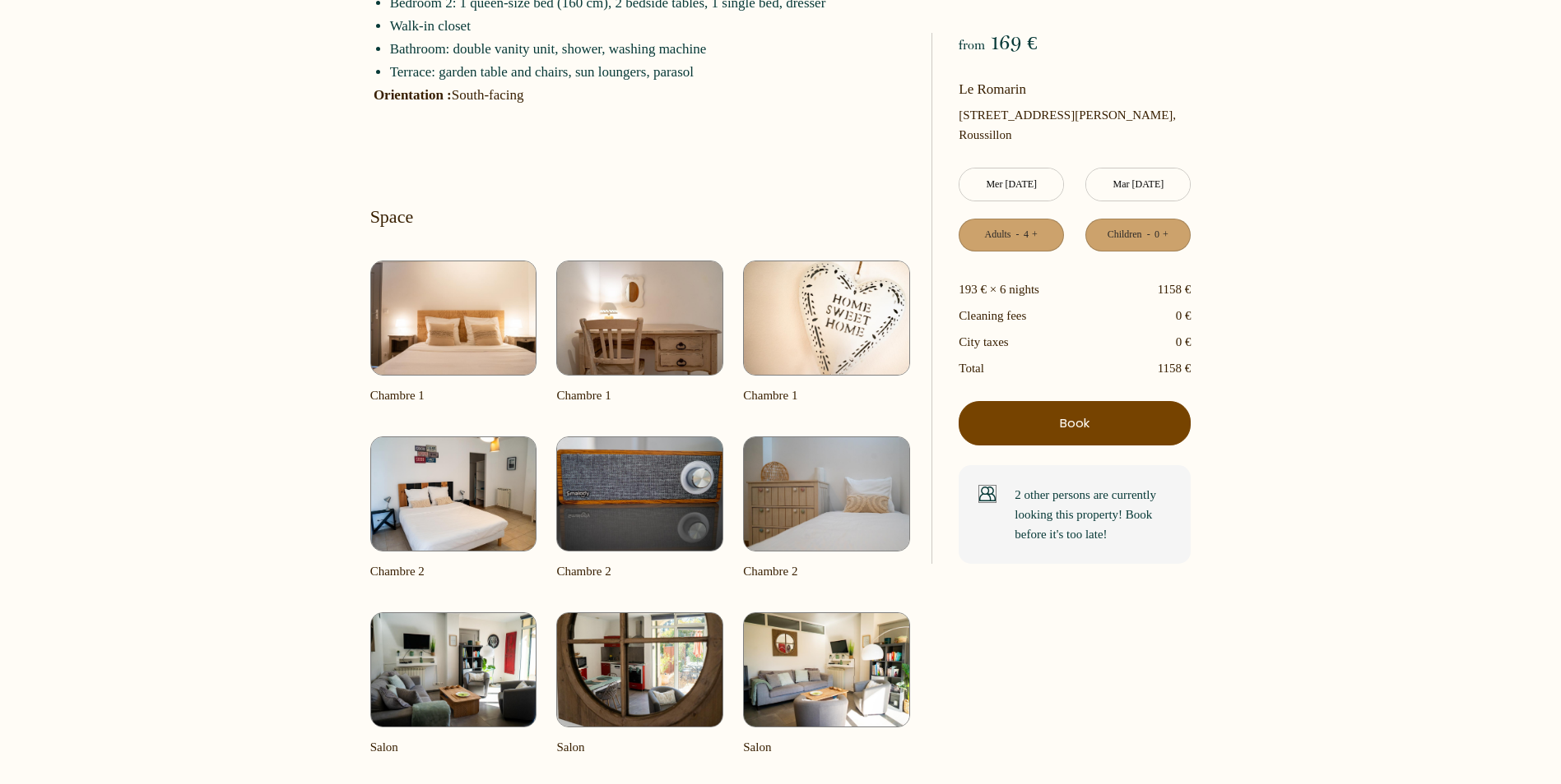
click at [451, 331] on img at bounding box center [453, 318] width 167 height 115
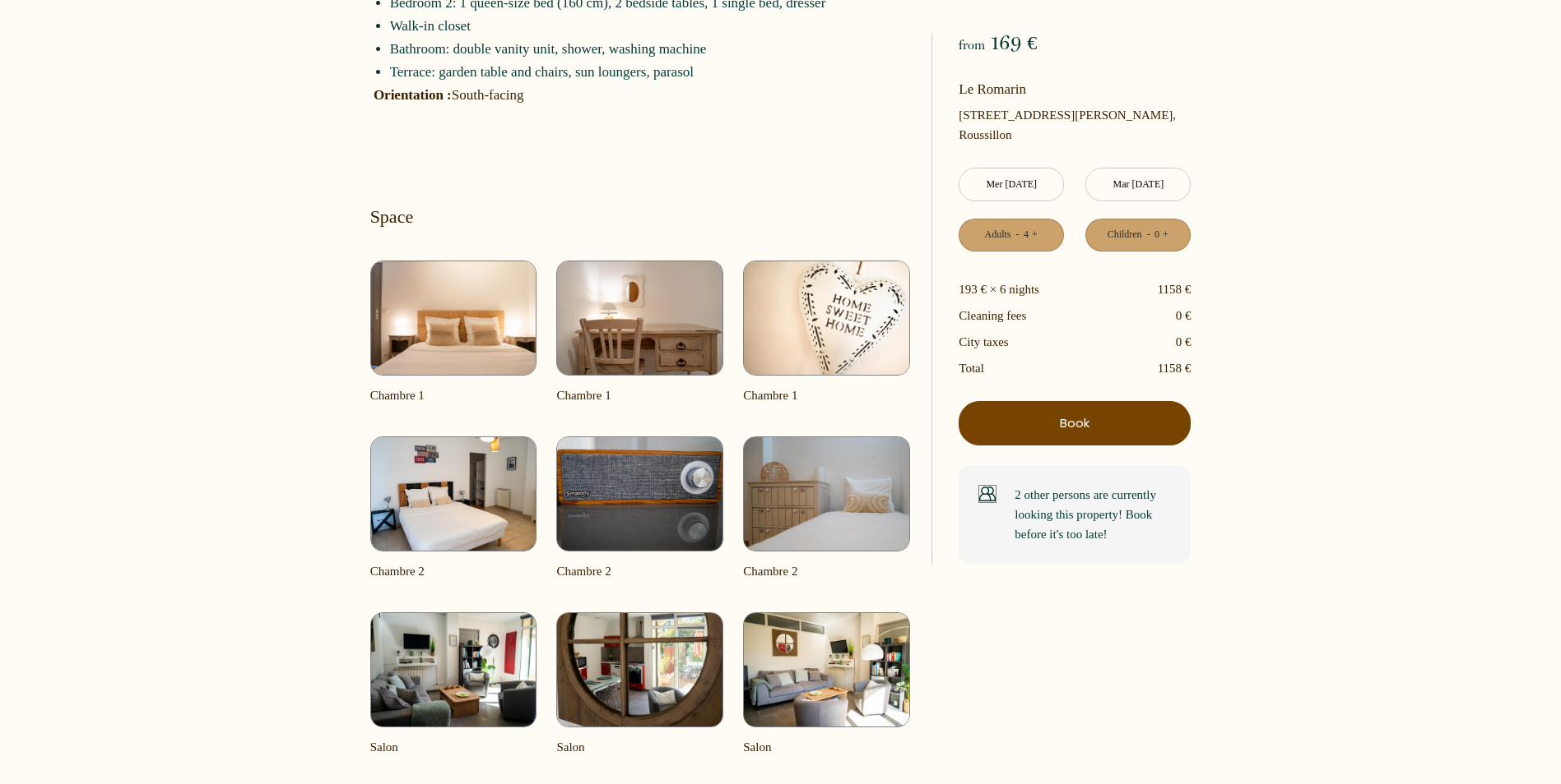
click at [451, 331] on img at bounding box center [453, 318] width 167 height 115
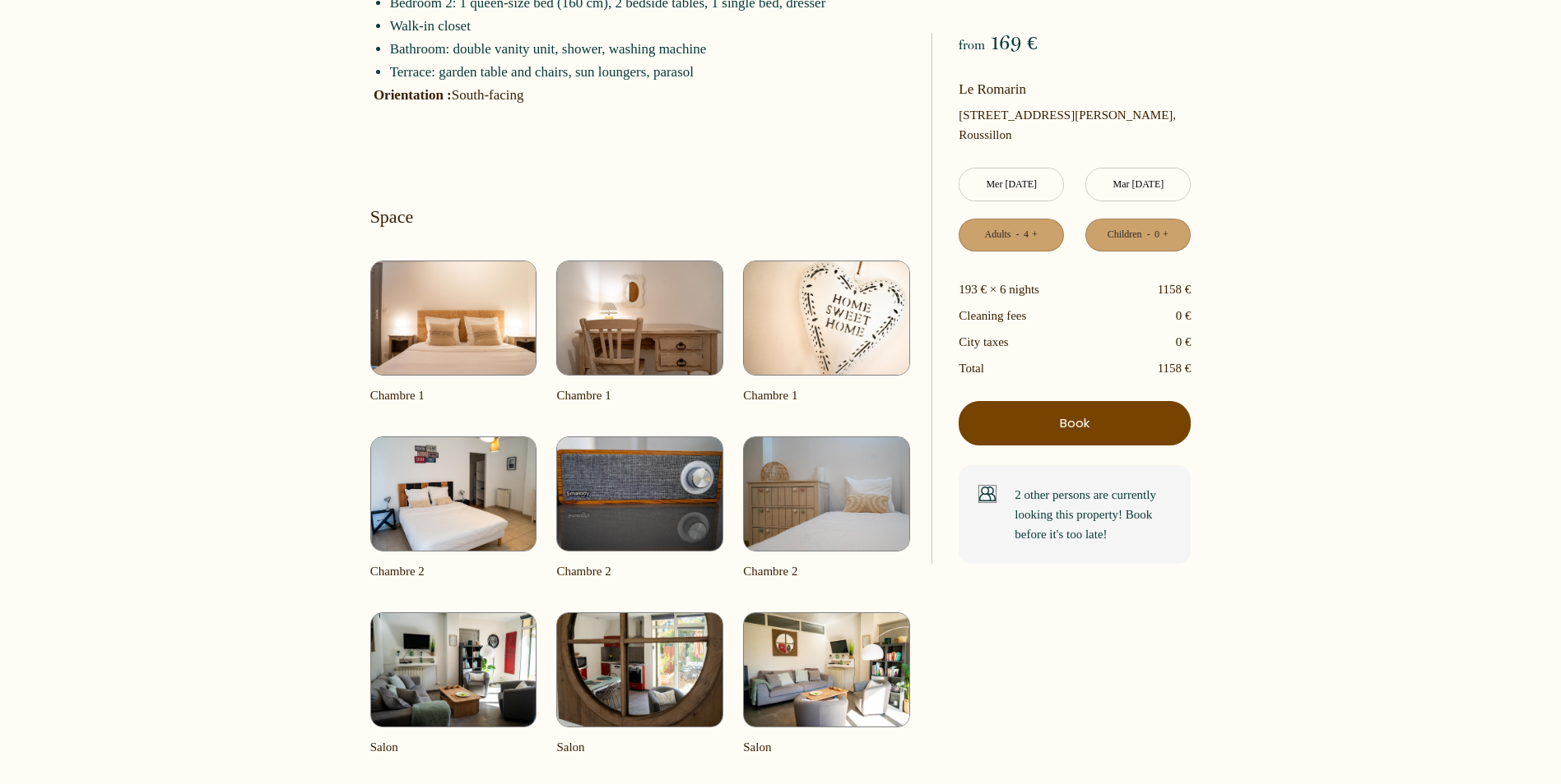
click at [451, 331] on img at bounding box center [453, 318] width 167 height 115
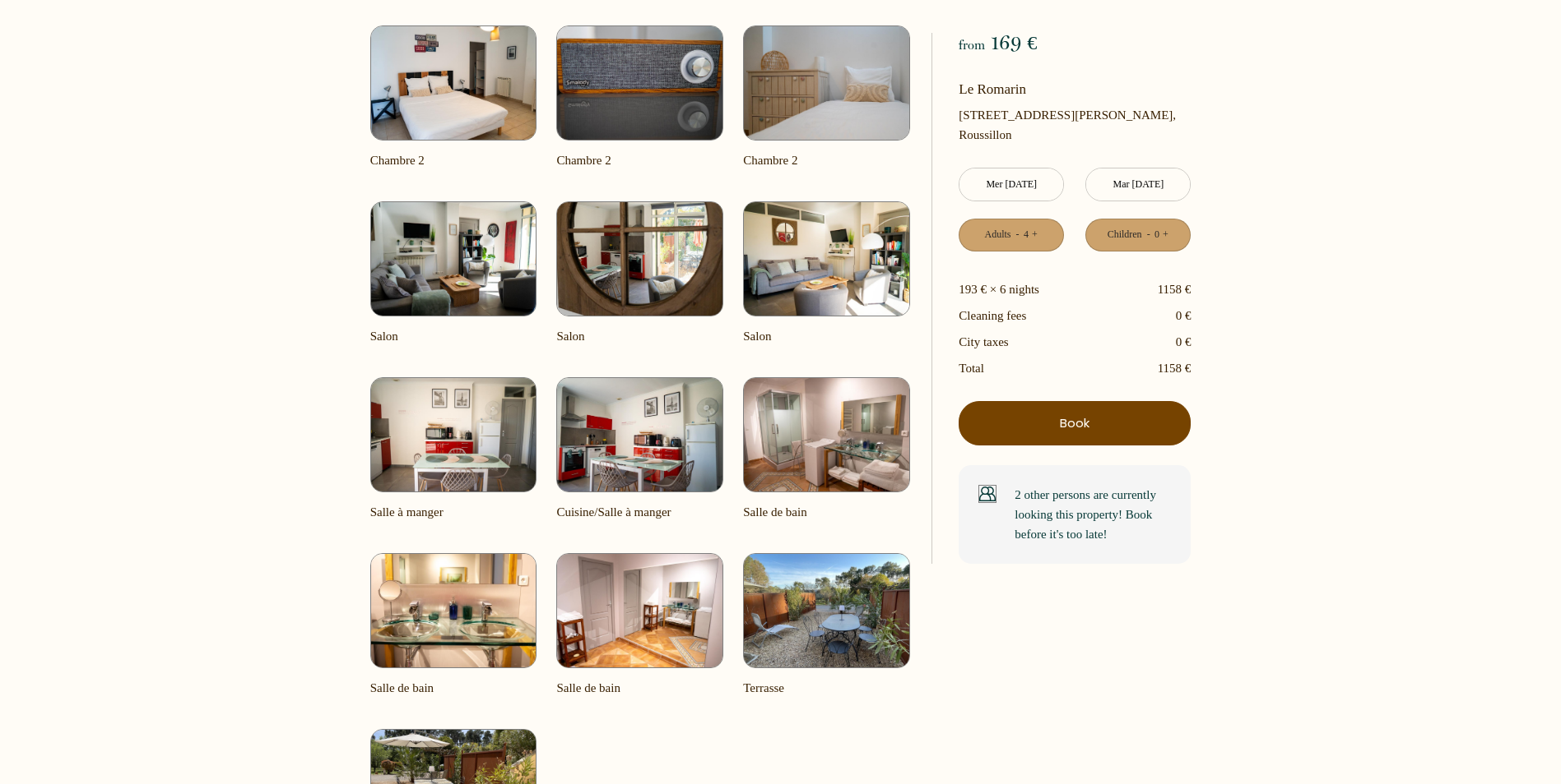
click at [442, 433] on img at bounding box center [453, 435] width 167 height 115
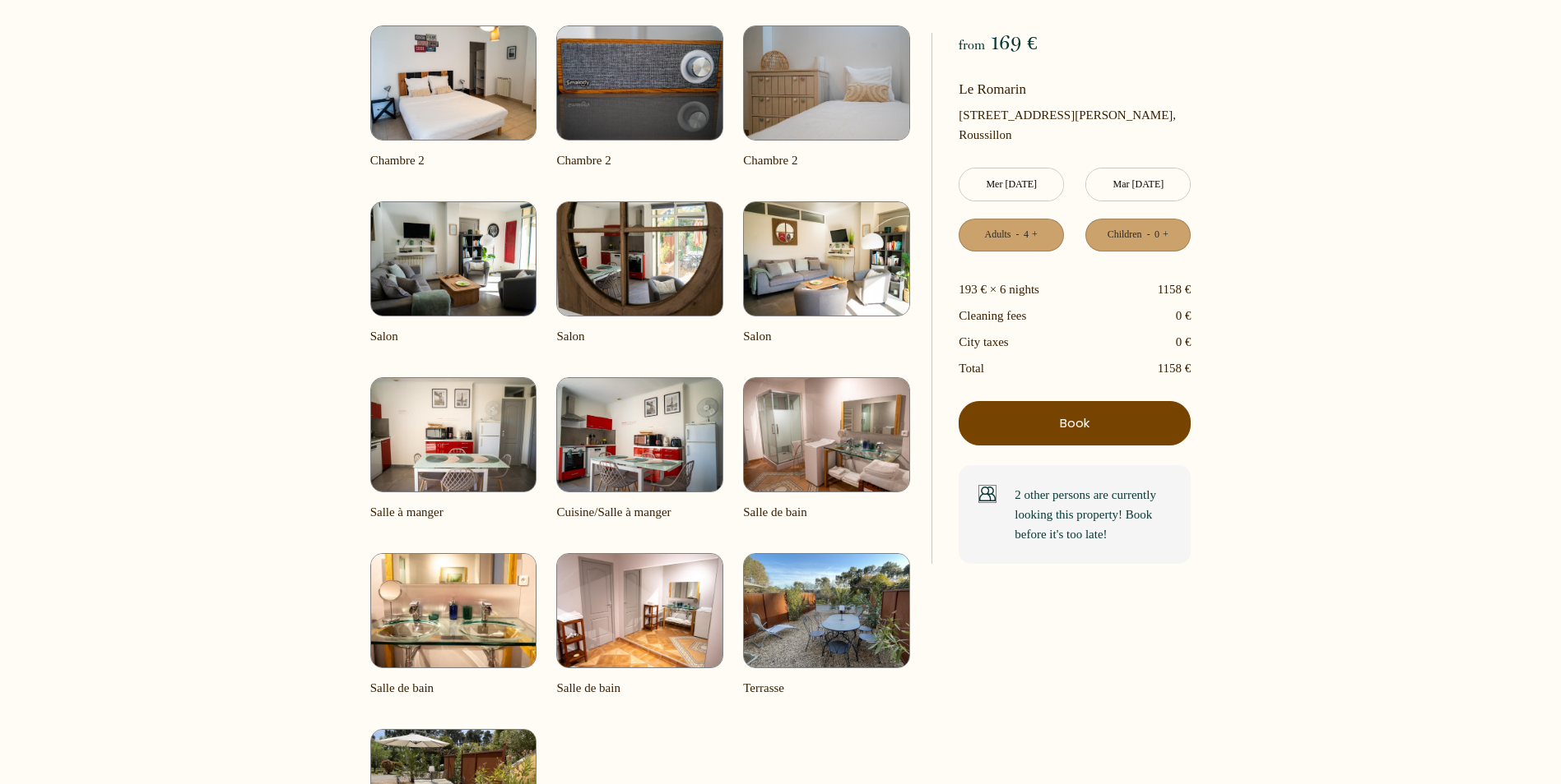
click at [442, 433] on img at bounding box center [453, 435] width 167 height 115
drag, startPoint x: 442, startPoint y: 433, endPoint x: 430, endPoint y: 513, distance: 80.9
click at [442, 433] on img at bounding box center [453, 435] width 167 height 115
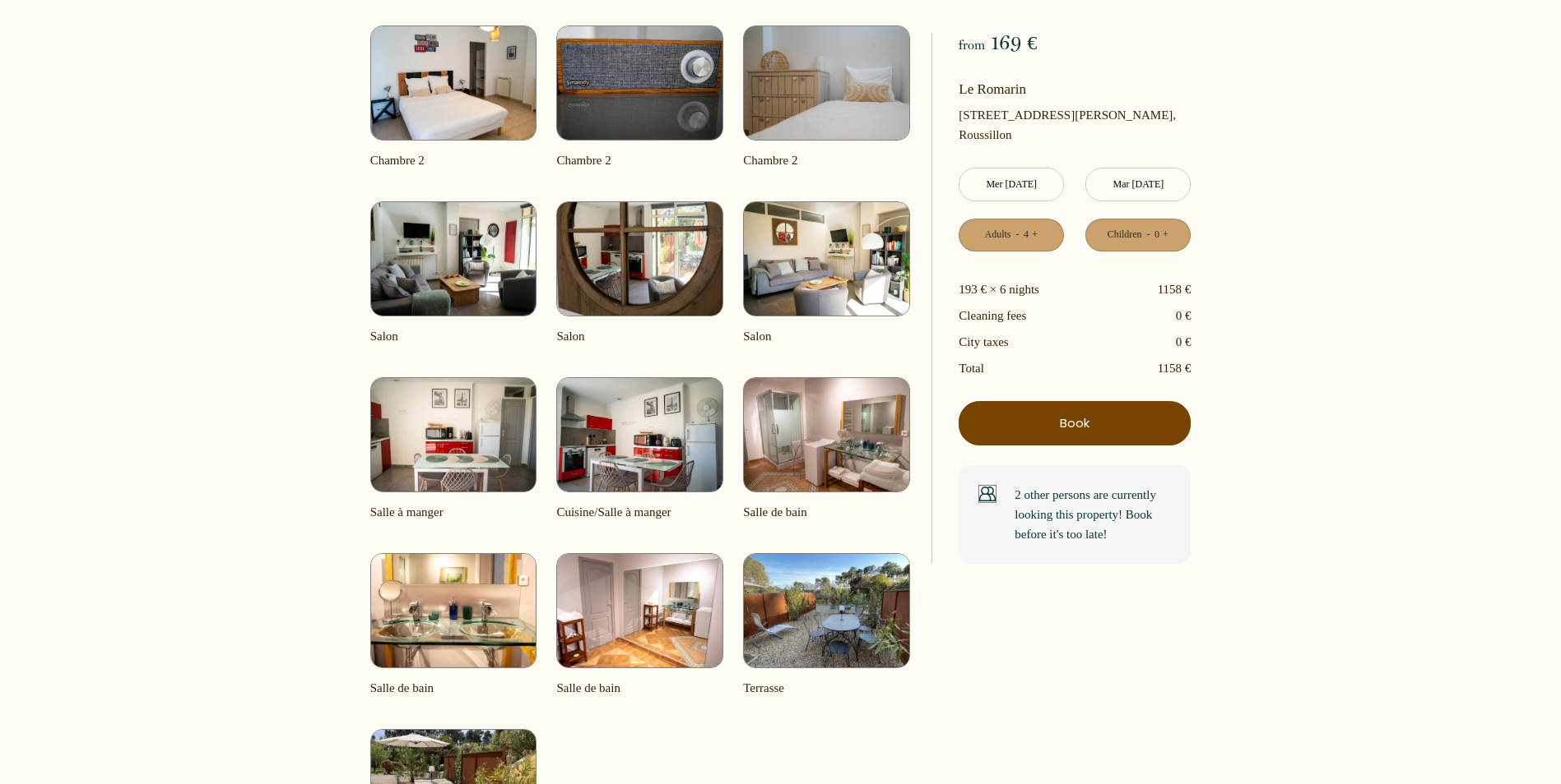
click at [418, 511] on p "Salle à manger" at bounding box center [453, 512] width 167 height 20
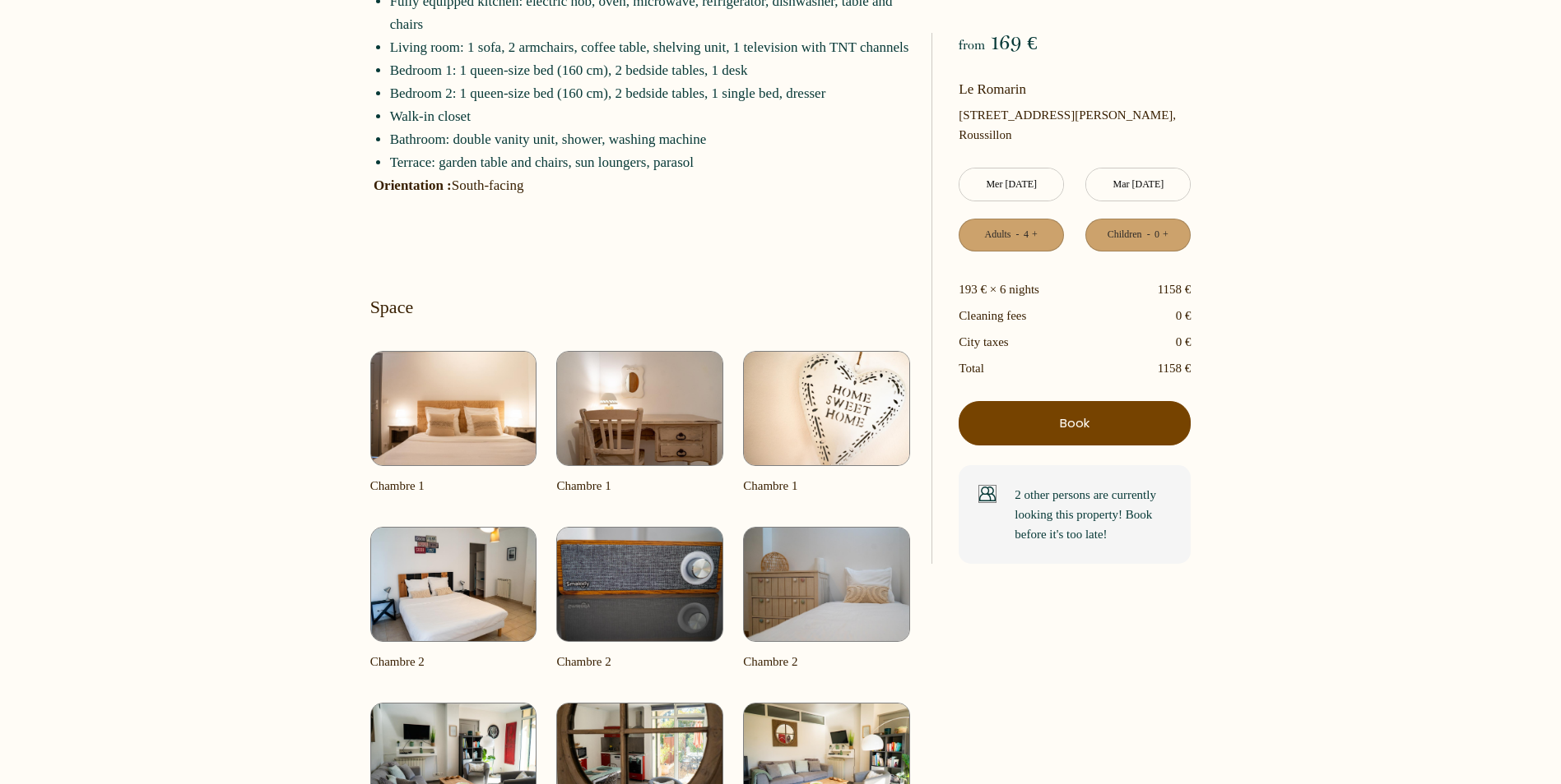
scroll to position [822, 0]
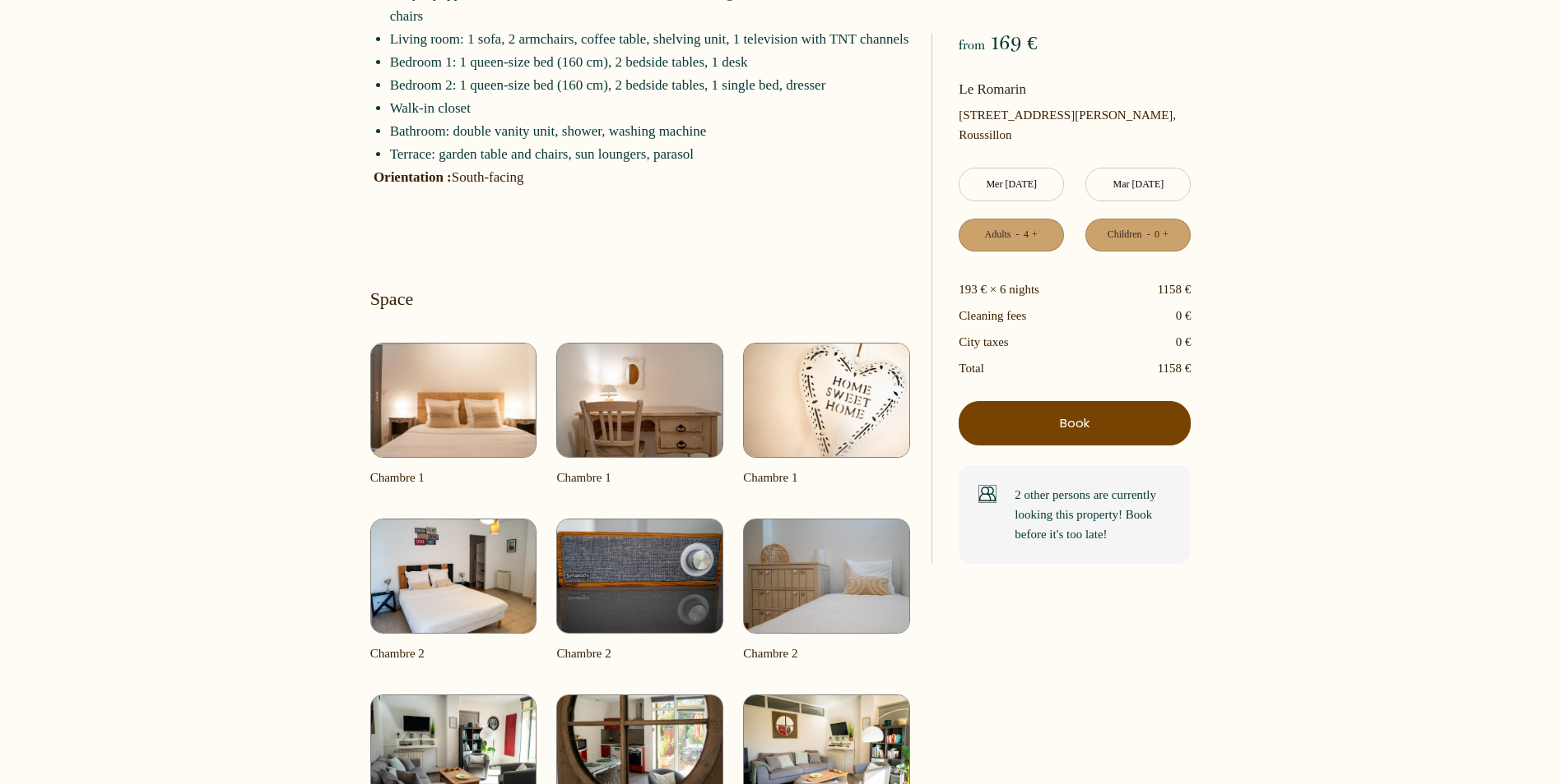
click at [480, 410] on img at bounding box center [453, 401] width 167 height 115
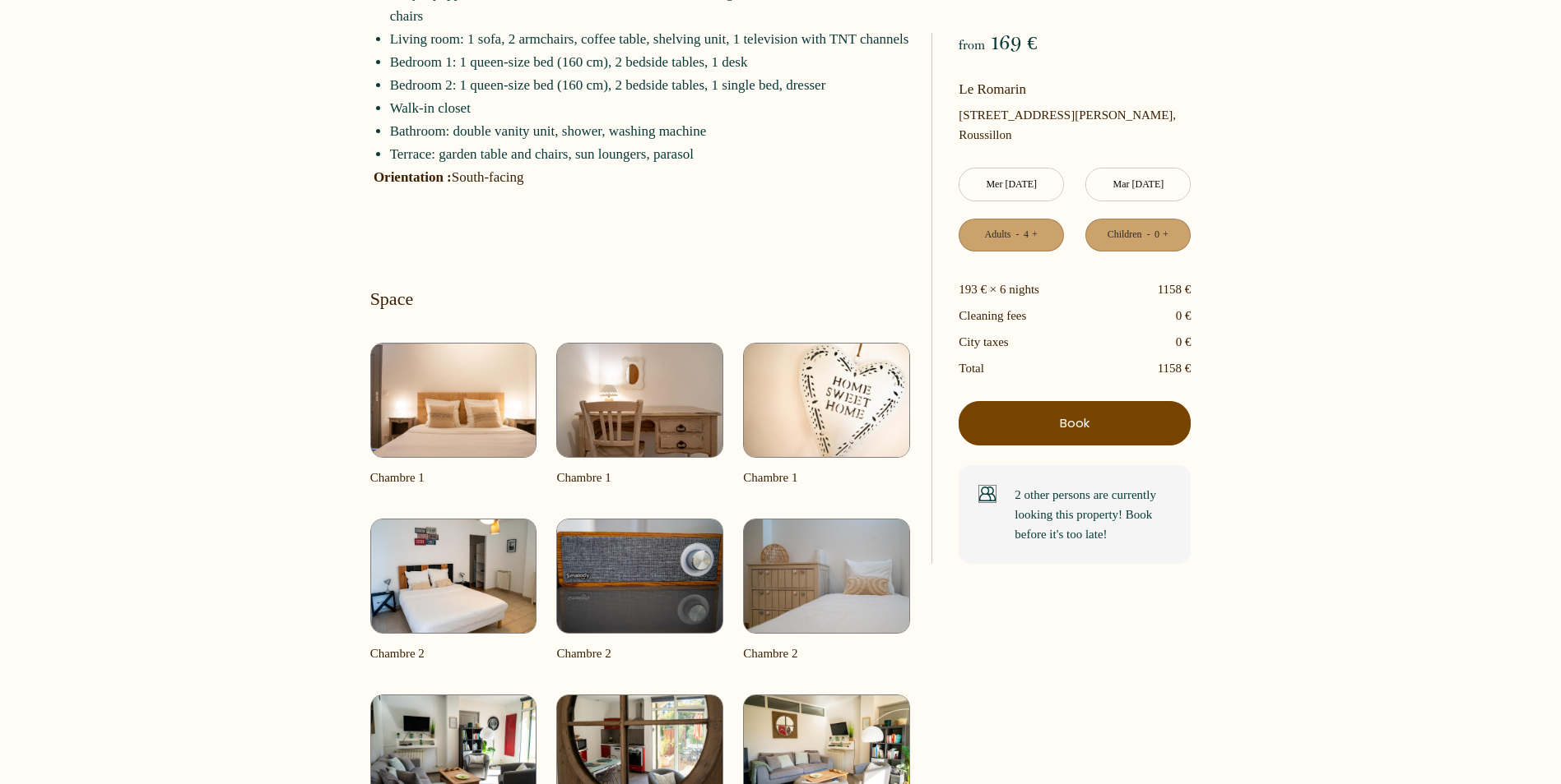
click at [480, 410] on img at bounding box center [453, 401] width 167 height 115
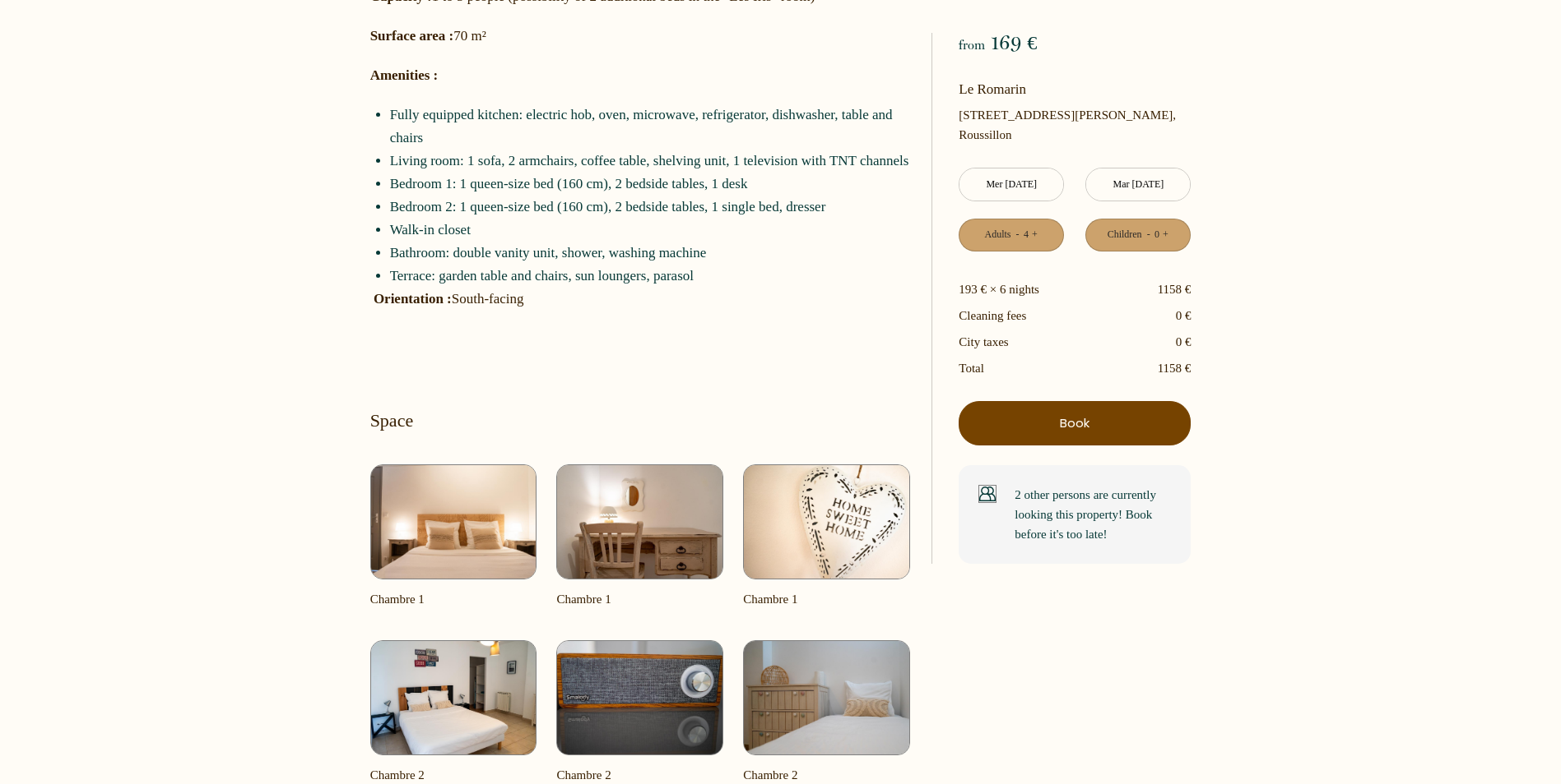
scroll to position [987, 0]
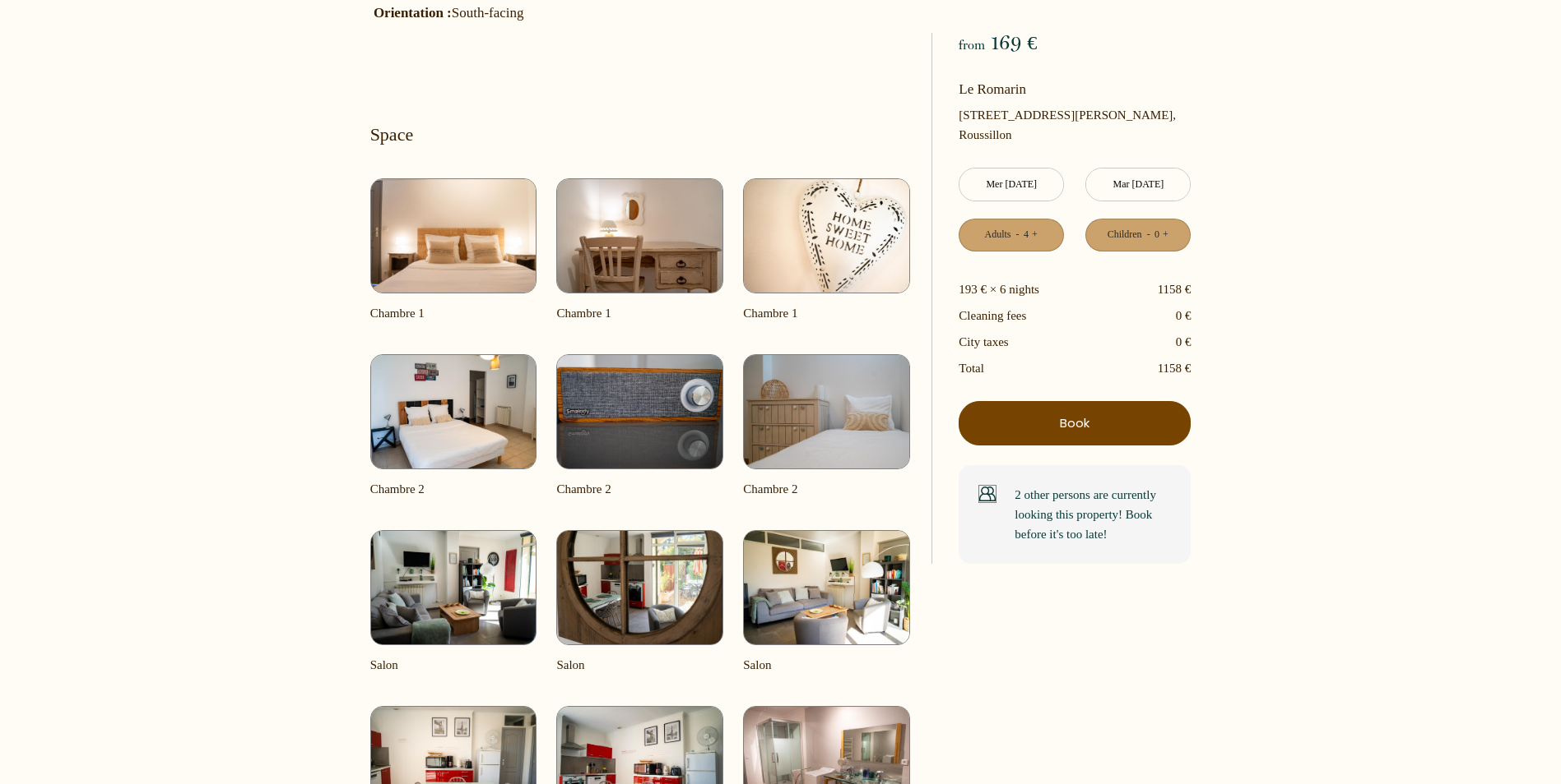
click at [460, 402] on img at bounding box center [453, 412] width 167 height 115
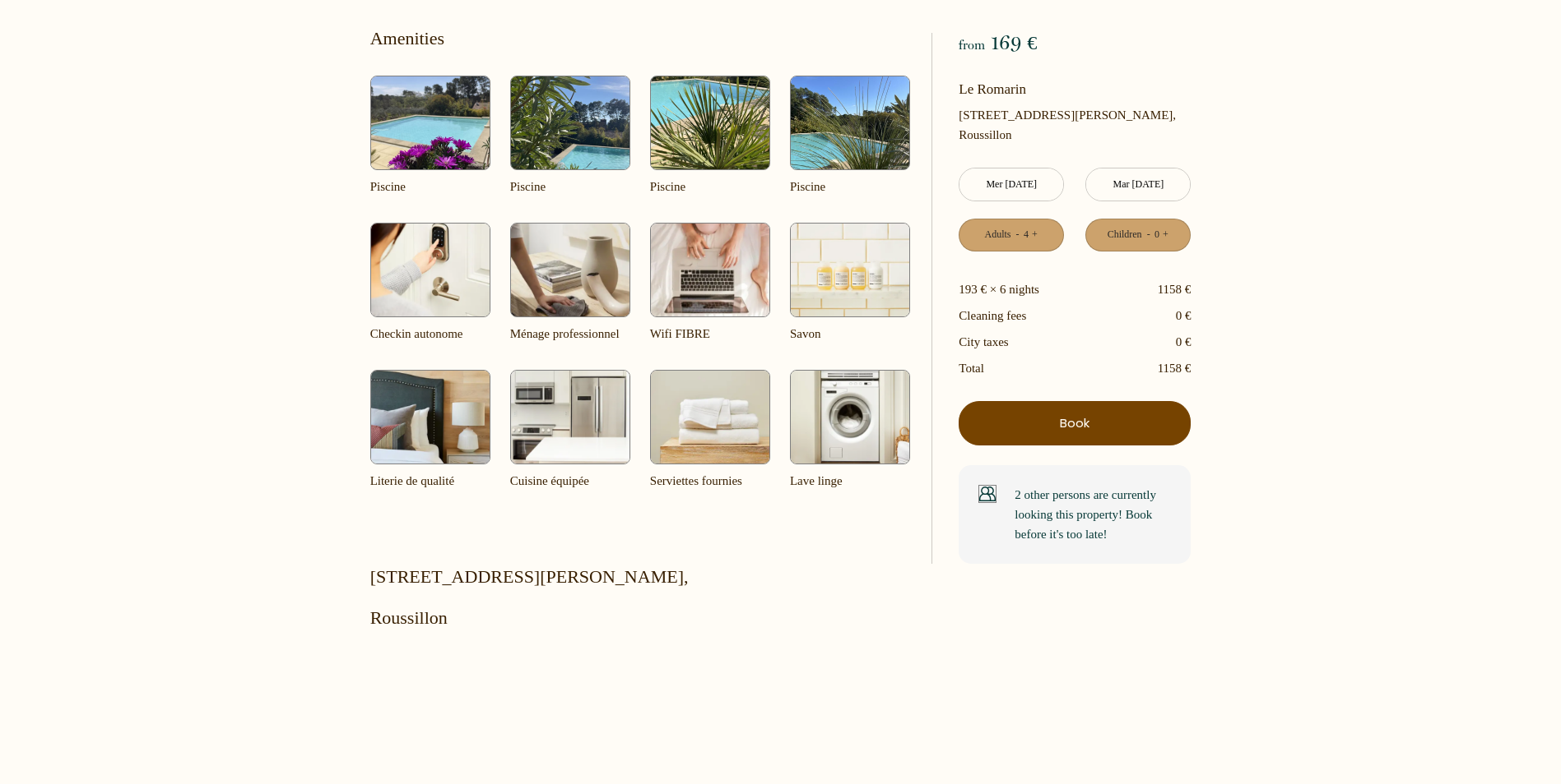
scroll to position [2302, 0]
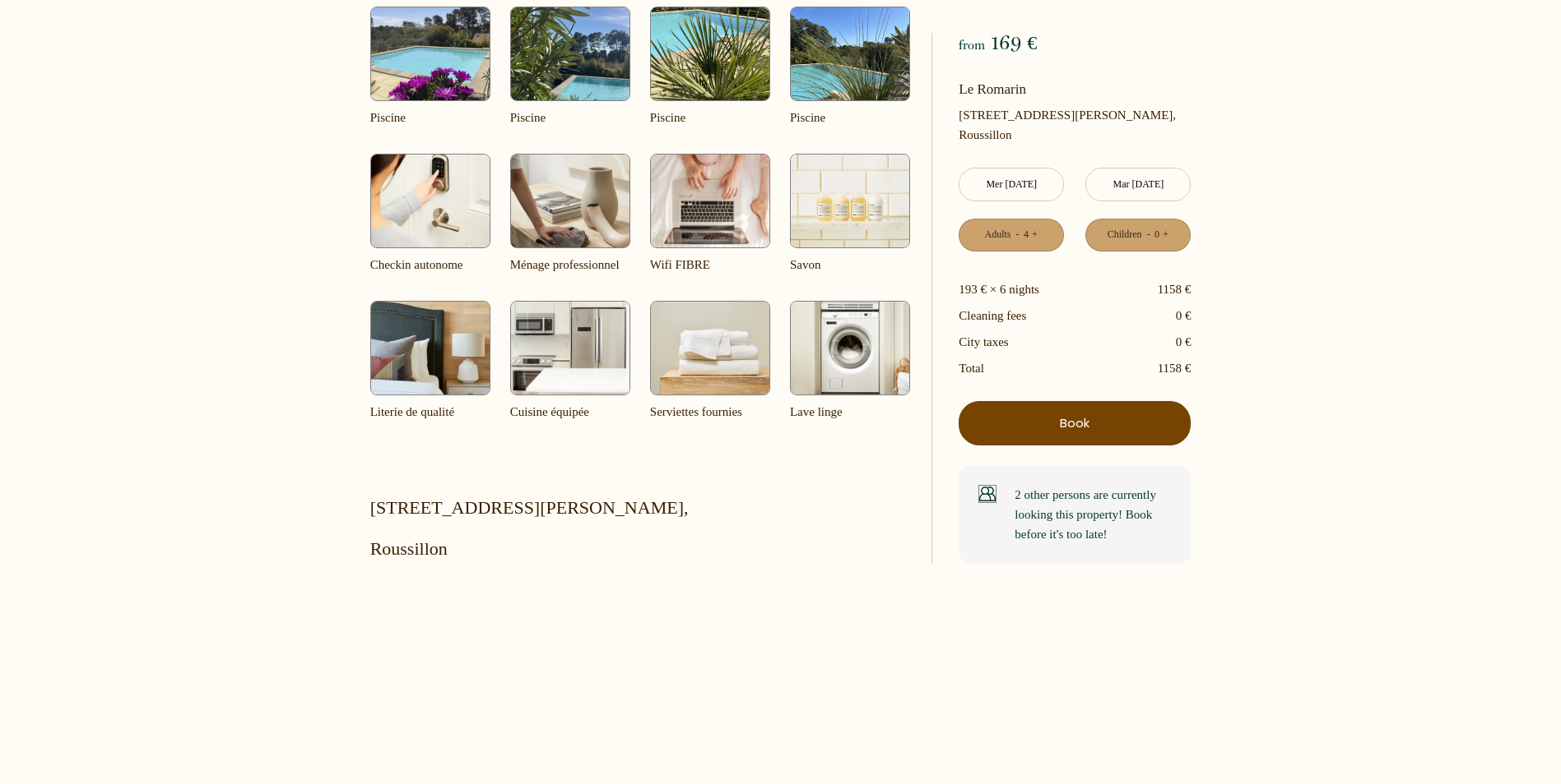
click at [568, 373] on img at bounding box center [570, 348] width 120 height 95
click at [568, 372] on img at bounding box center [570, 348] width 120 height 95
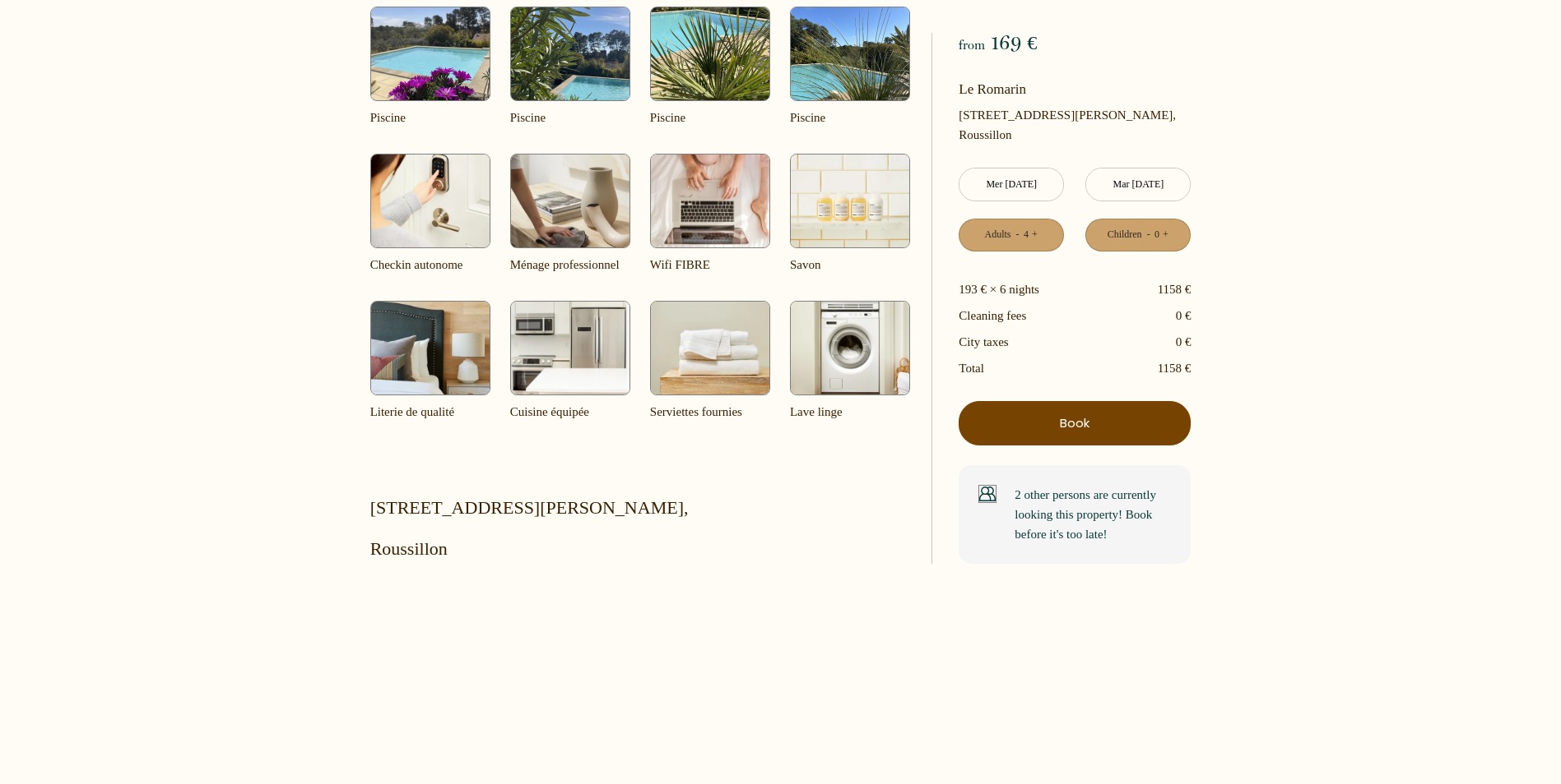
click at [568, 372] on img at bounding box center [570, 348] width 120 height 95
click at [568, 372] on img at bounding box center [570, 348] width 120 height 95
click at [837, 351] on img at bounding box center [850, 348] width 120 height 95
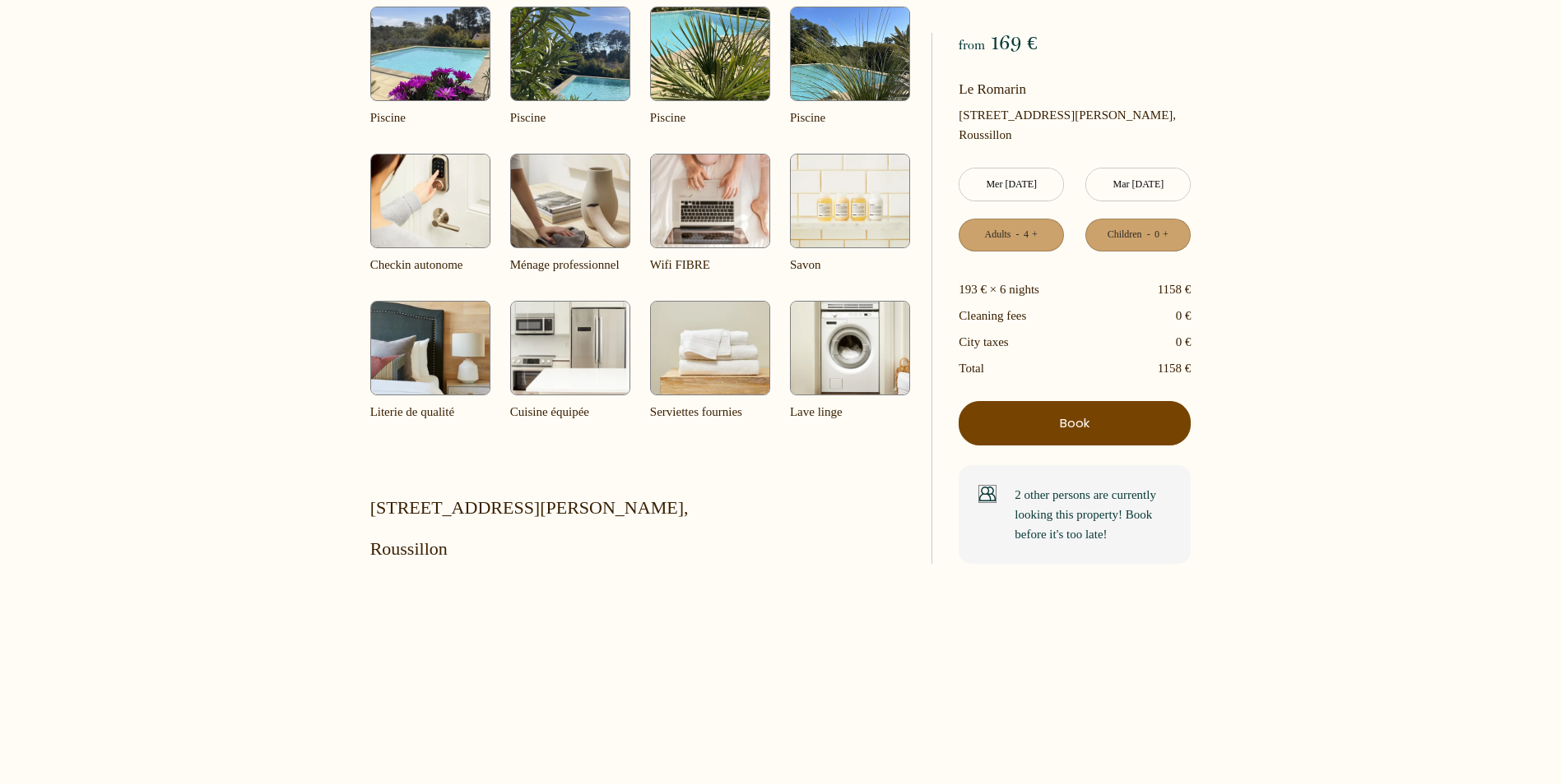
click at [837, 351] on img at bounding box center [850, 348] width 120 height 95
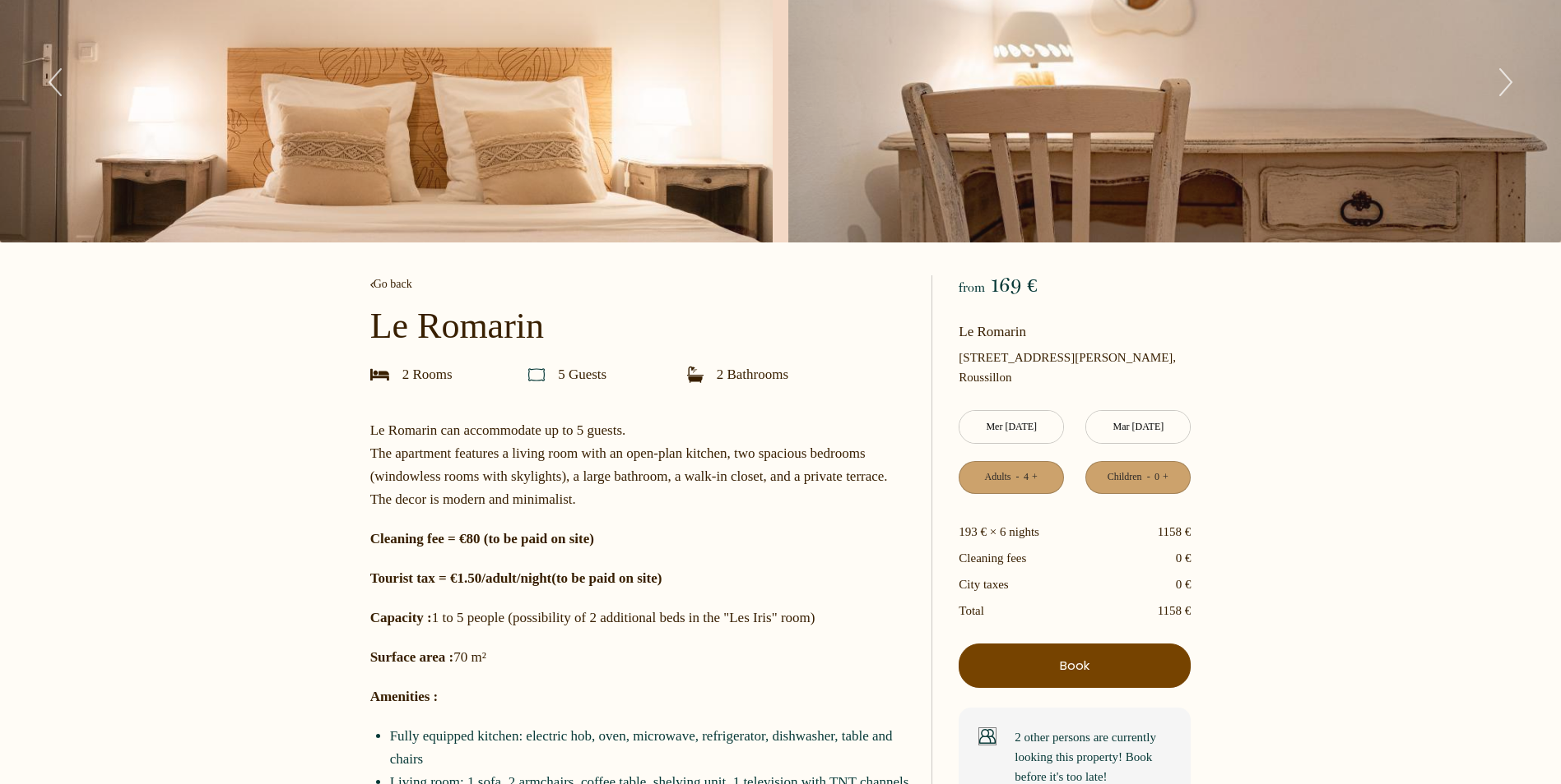
scroll to position [0, 0]
